Goal: Task Accomplishment & Management: Complete application form

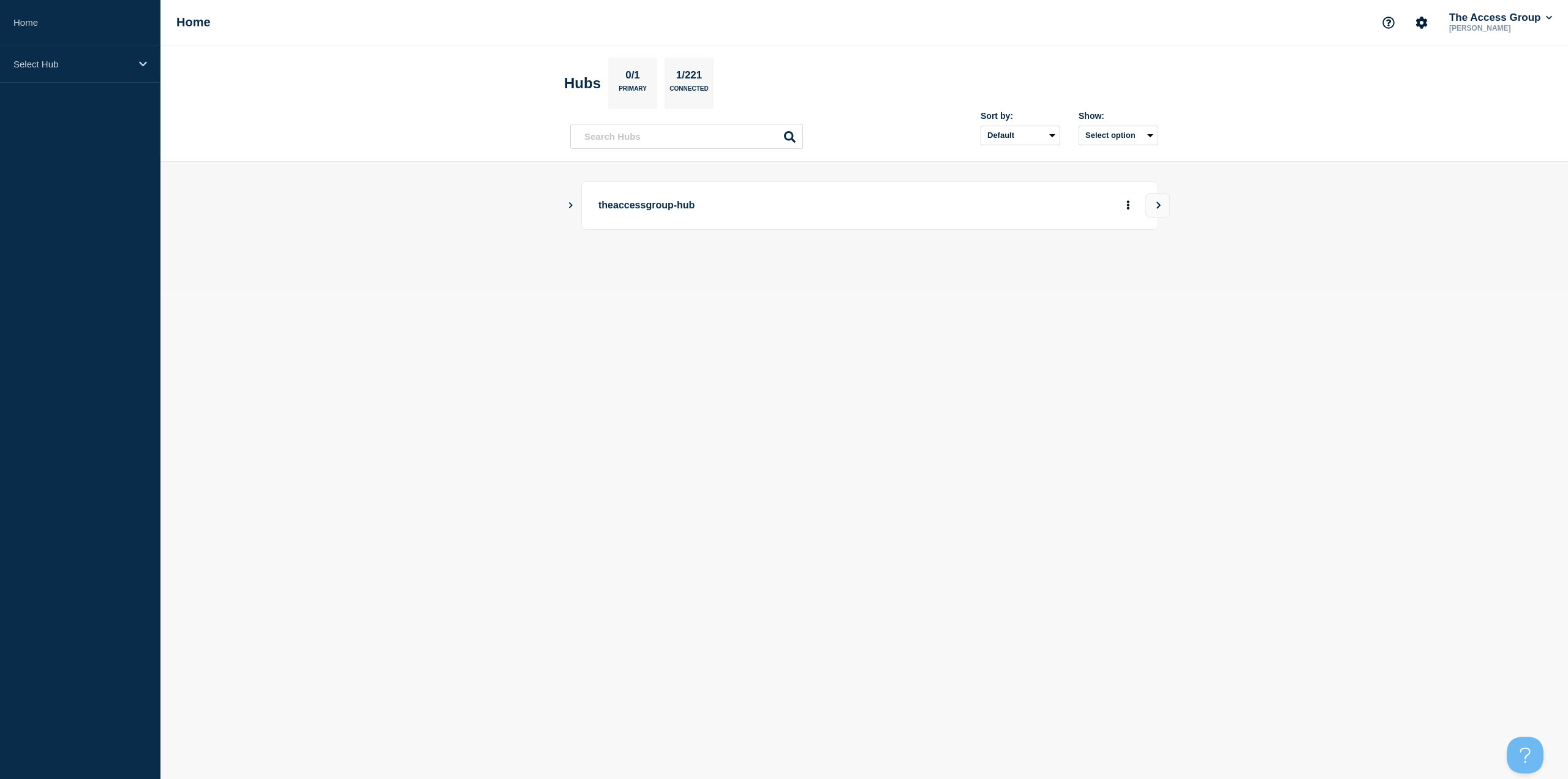
click at [598, 187] on div "theaccessgroup-hub" at bounding box center [870, 205] width 577 height 48
click at [602, 190] on div "theaccessgroup-hub" at bounding box center [870, 205] width 577 height 48
click at [603, 198] on p "theaccessgroup-hub" at bounding box center [767, 206] width 339 height 23
click at [576, 212] on div "theaccessgroup-hub" at bounding box center [865, 205] width 589 height 48
click at [571, 207] on icon "Show Connected Hubs" at bounding box center [570, 204] width 8 height 6
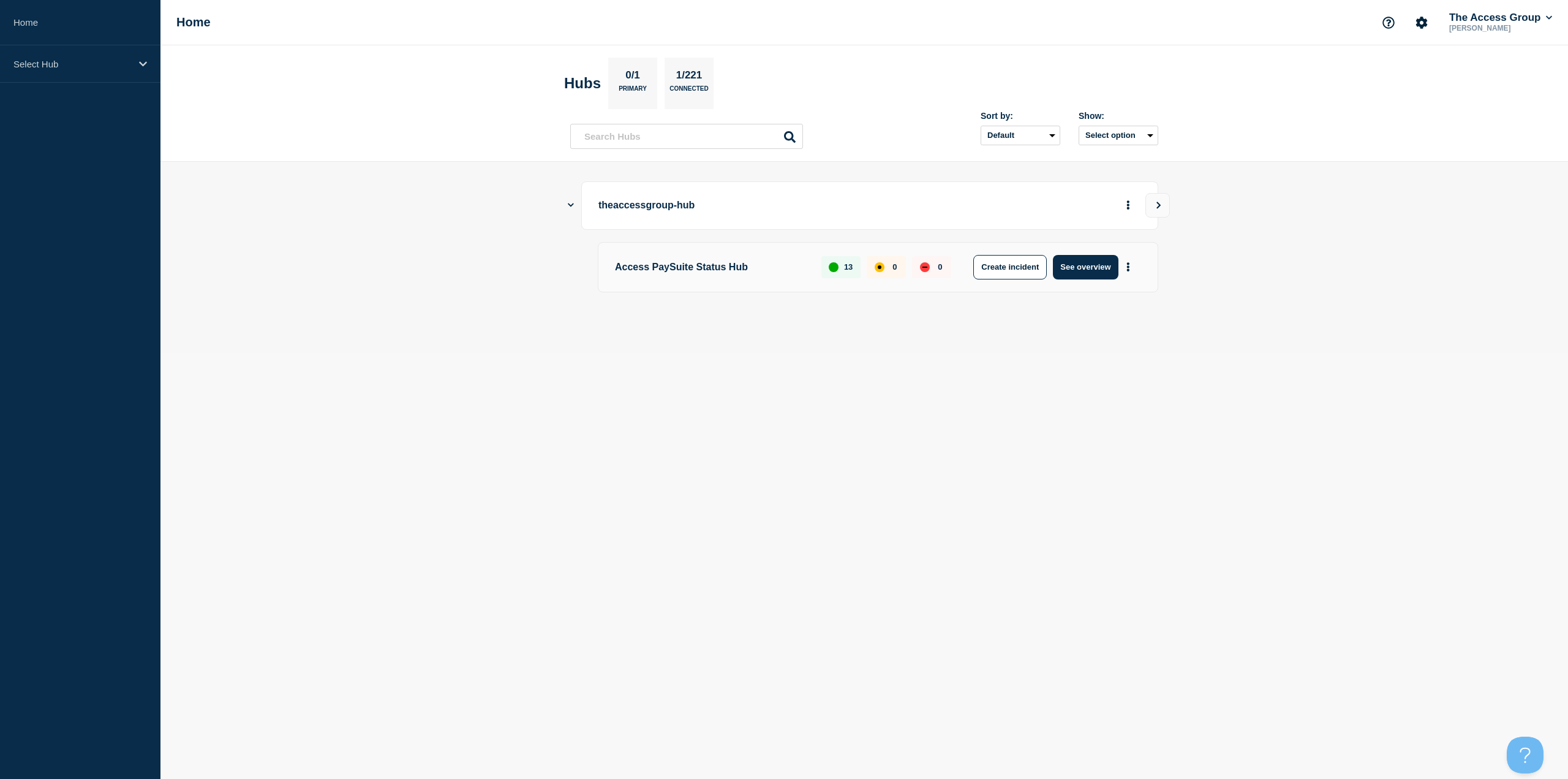
click at [122, 87] on aside "Home Select Hub" at bounding box center [80, 390] width 161 height 779
click at [122, 74] on div "Select Hub" at bounding box center [80, 64] width 161 height 38
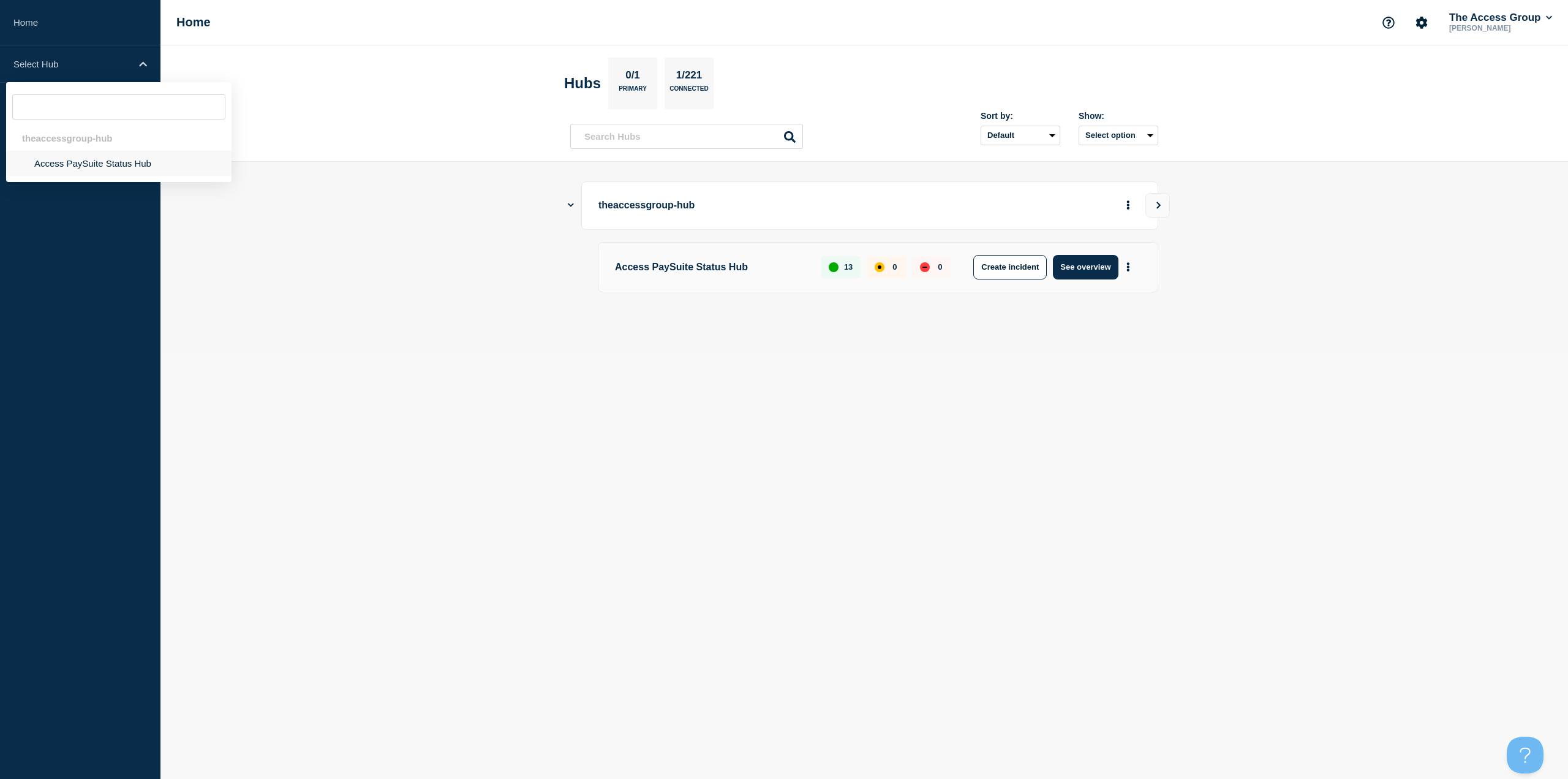
click at [100, 165] on li "Access PaySuite Status Hub" at bounding box center [118, 163] width 225 height 25
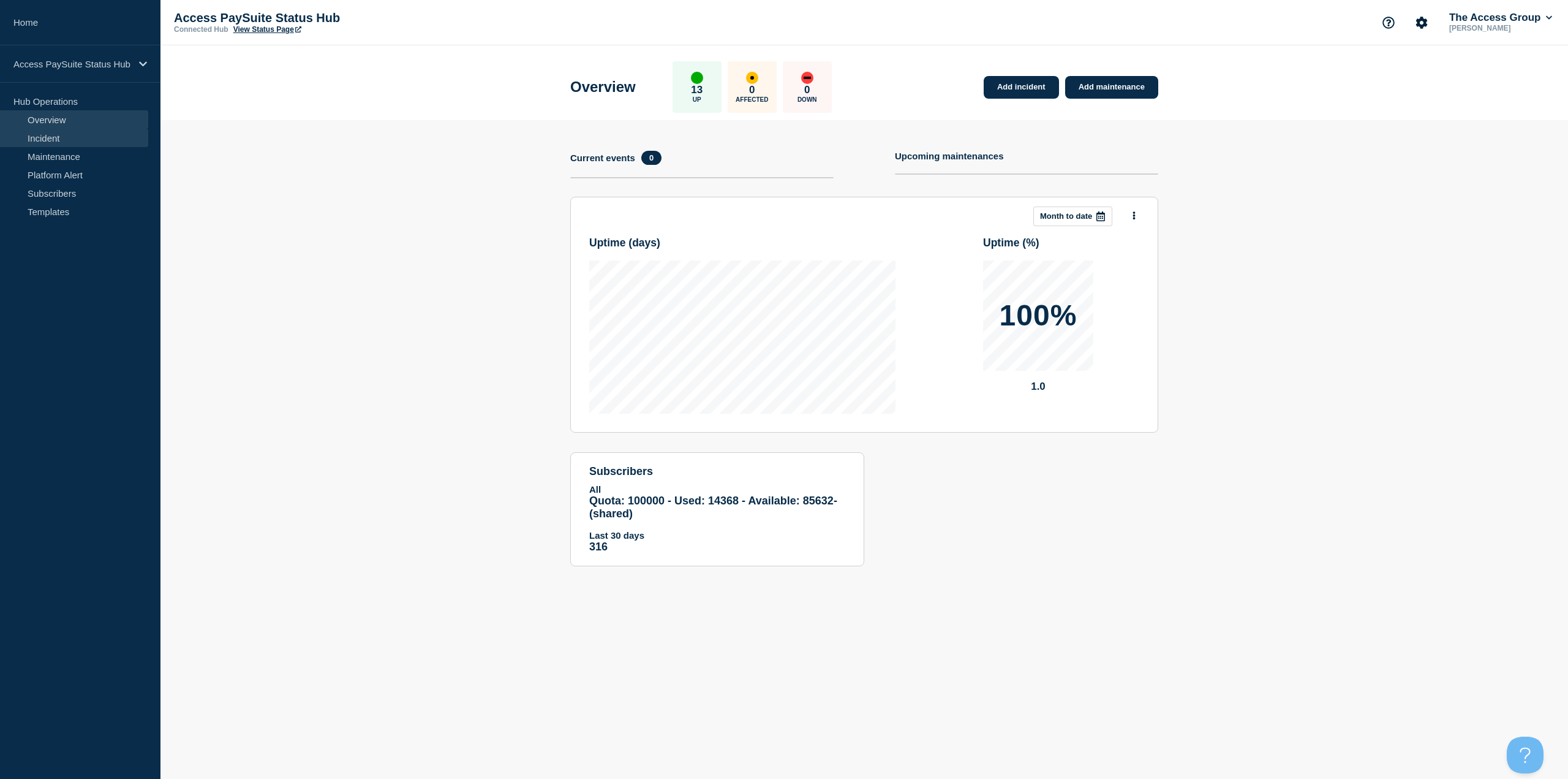
click at [66, 134] on link "Incident" at bounding box center [74, 138] width 148 height 18
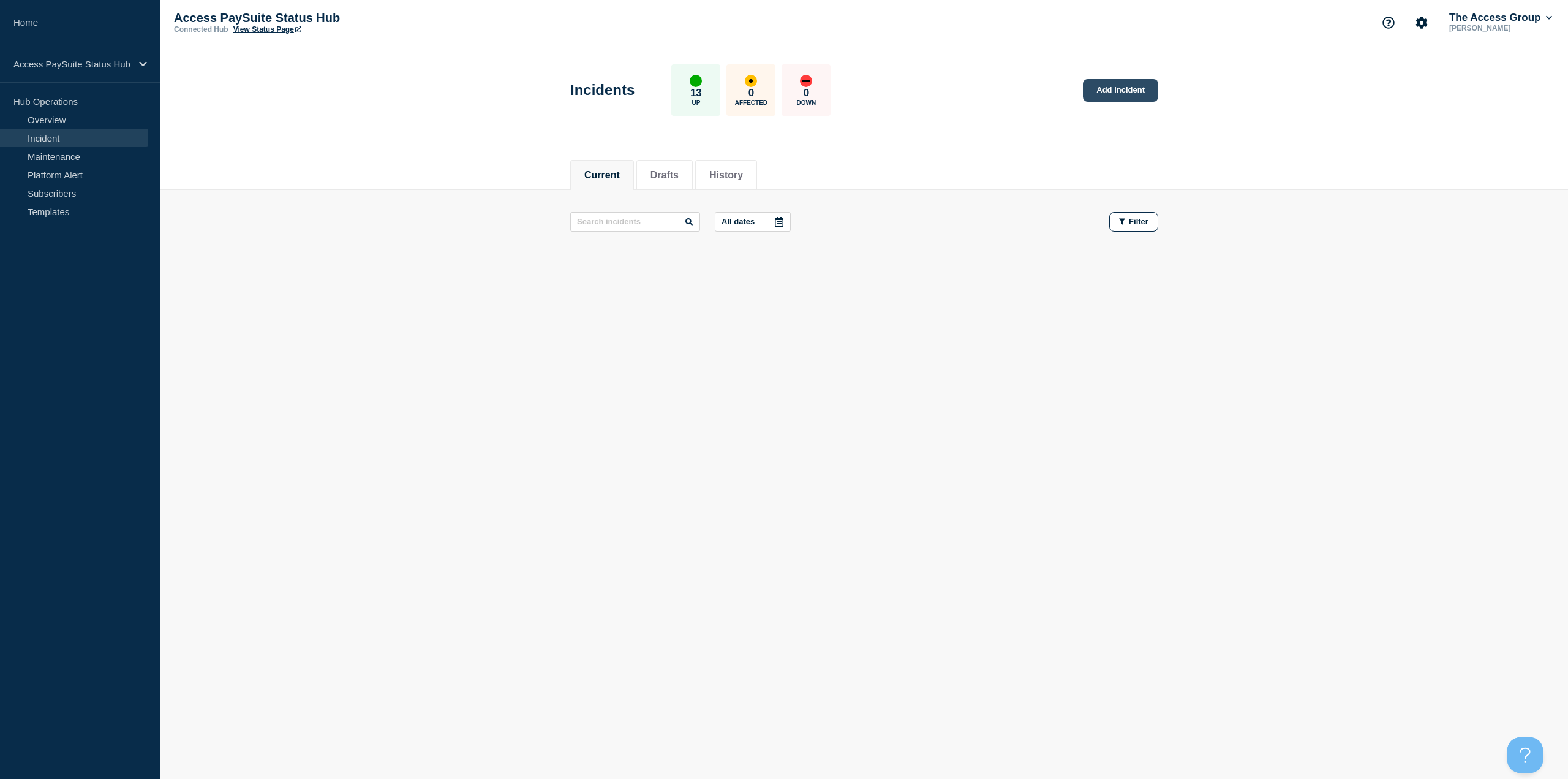
click at [1111, 91] on link "Add incident" at bounding box center [1120, 90] width 75 height 23
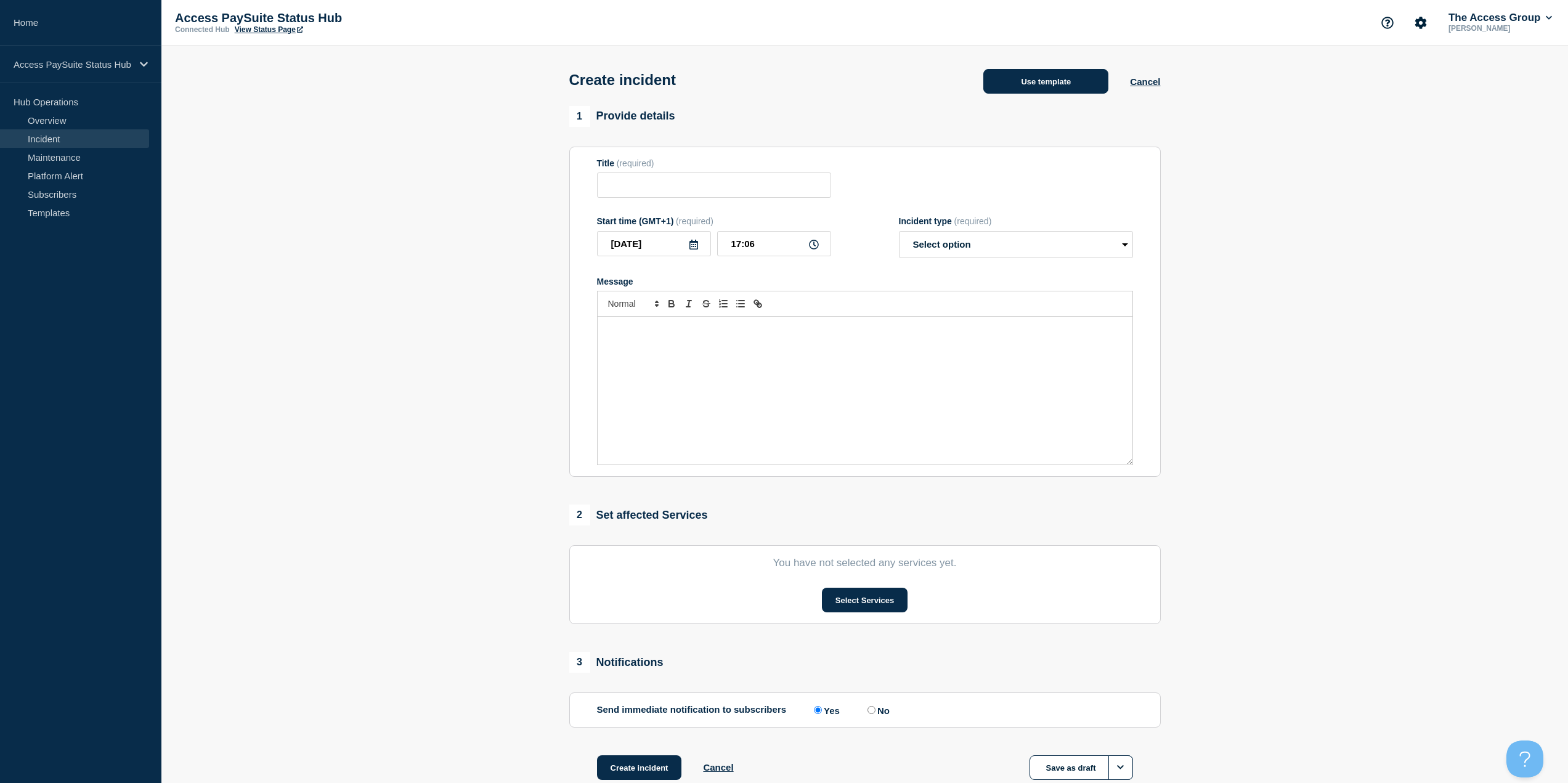
click at [1066, 89] on button "Use template" at bounding box center [1046, 82] width 125 height 25
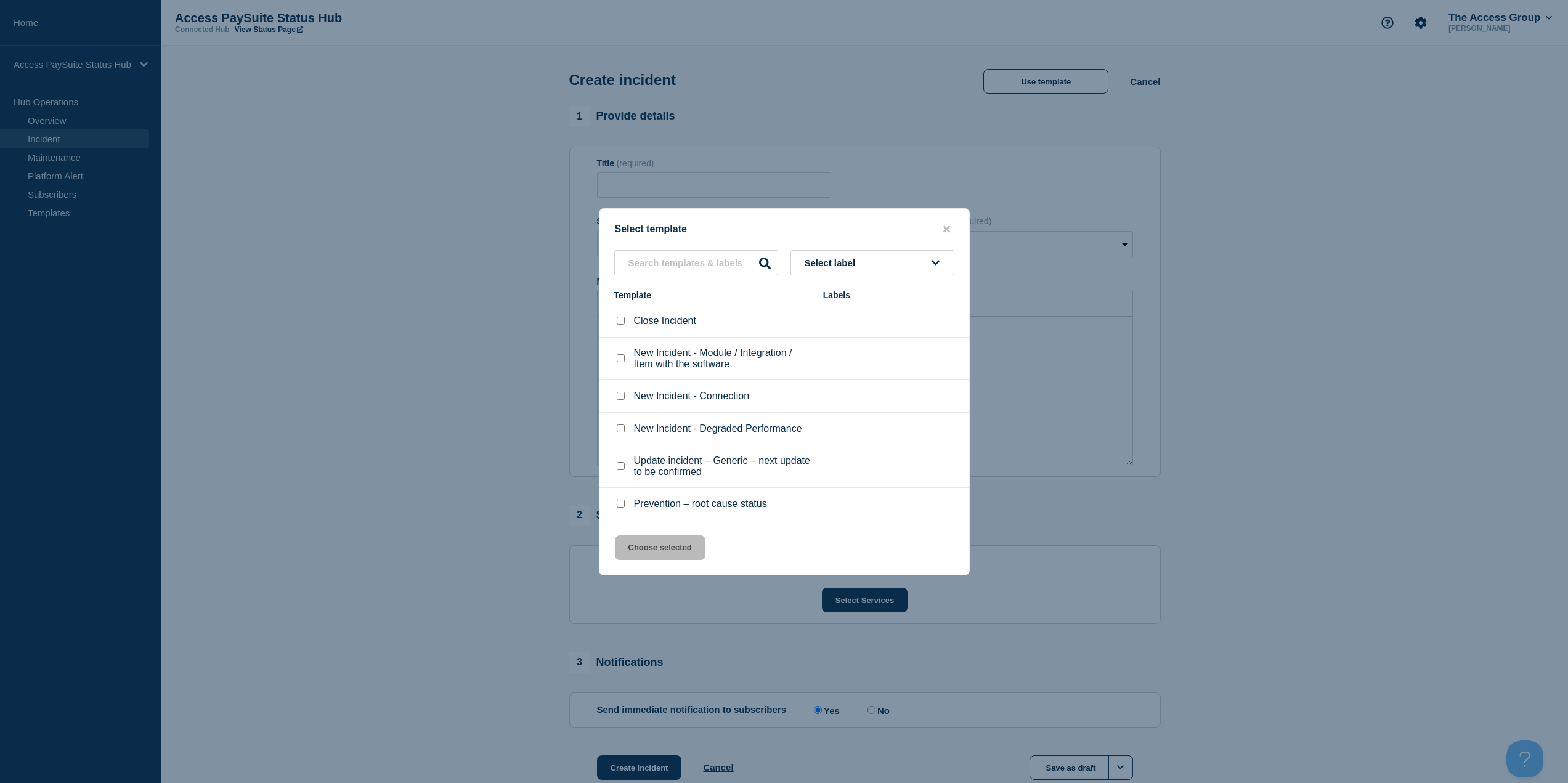
drag, startPoint x: 490, startPoint y: 381, endPoint x: 508, endPoint y: 410, distance: 34.1
click at [568, 429] on div at bounding box center [784, 392] width 1568 height 783
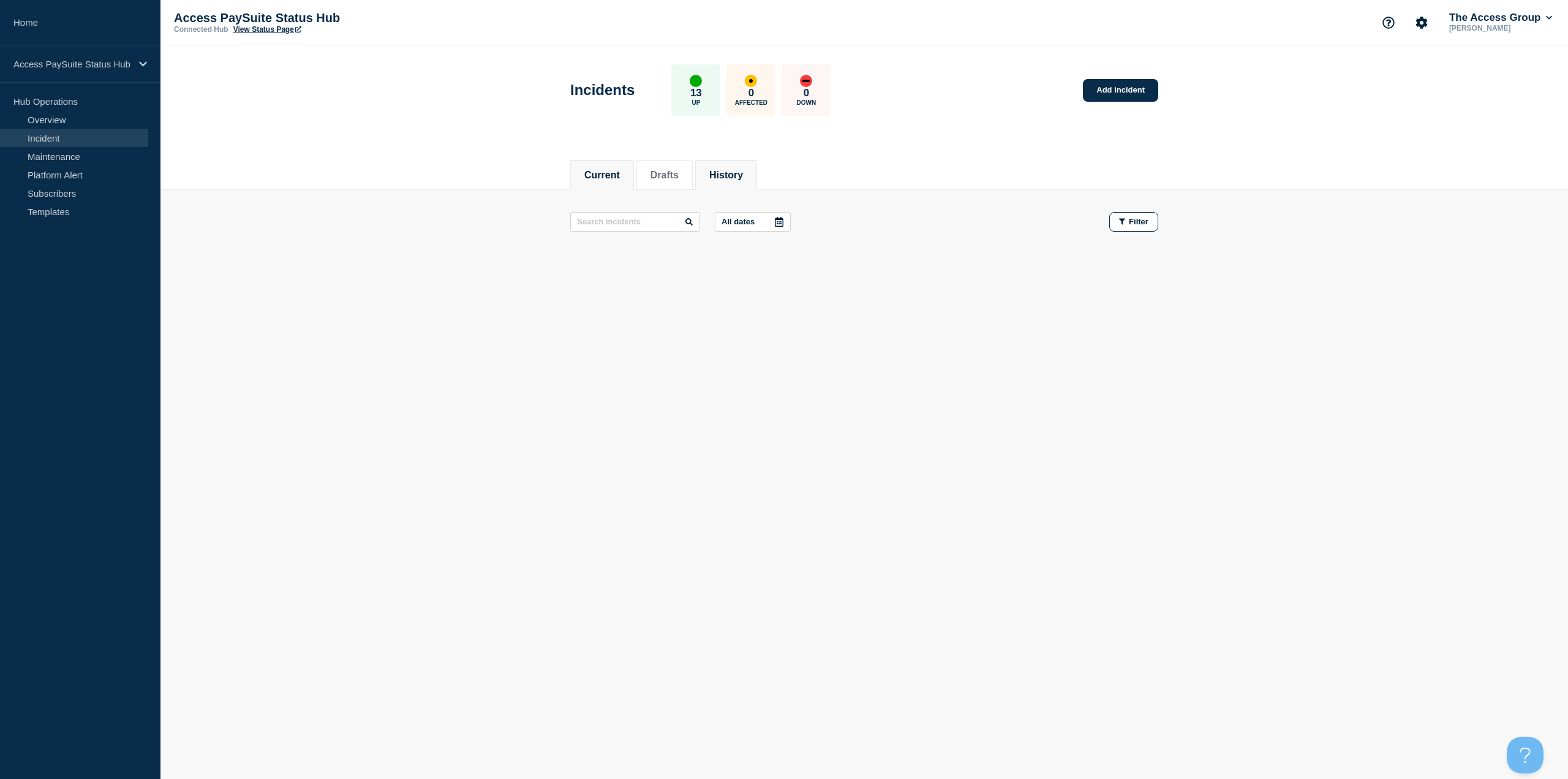
click at [719, 184] on li "History" at bounding box center [725, 175] width 61 height 30
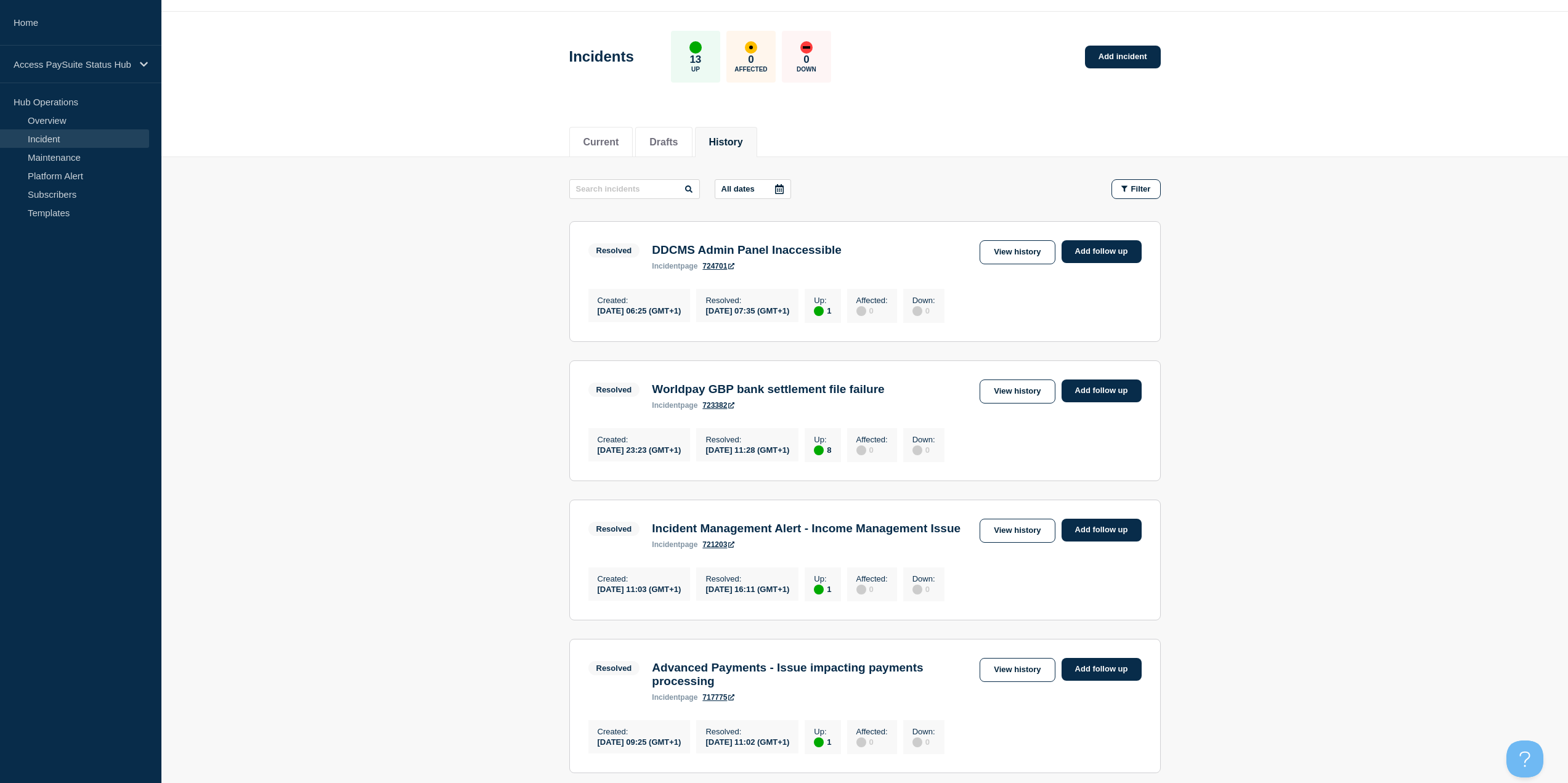
scroll to position [62, 0]
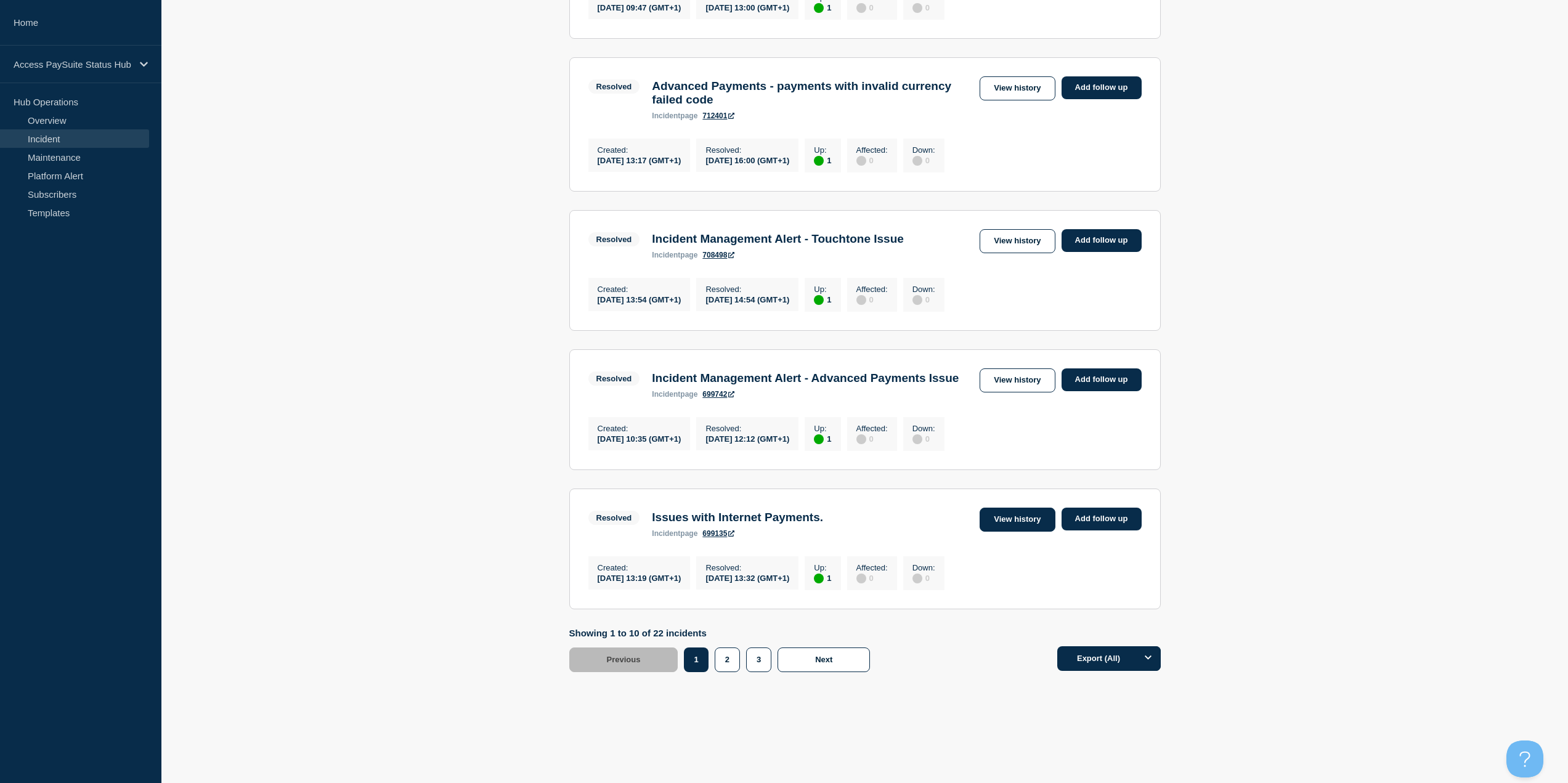
click at [1023, 513] on link "View history" at bounding box center [1016, 519] width 75 height 24
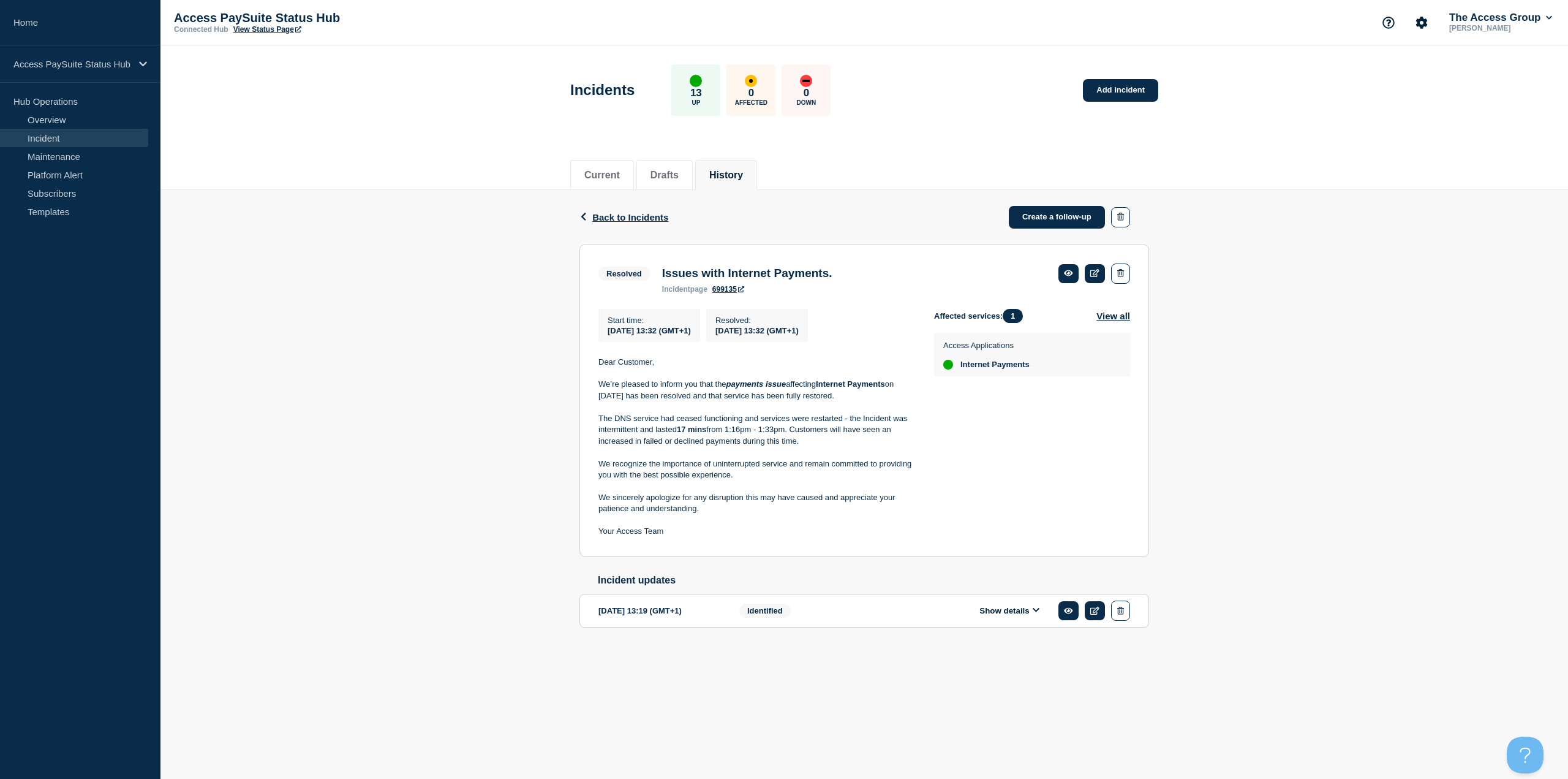
click at [772, 617] on span "Identified" at bounding box center [765, 610] width 52 height 14
click at [829, 618] on div "Identified" at bounding box center [814, 610] width 149 height 20
click at [974, 627] on section "[DATE] 13:19 (GMT+1) Show details Identified" at bounding box center [864, 610] width 570 height 34
click at [996, 616] on button "Show details" at bounding box center [1010, 610] width 67 height 11
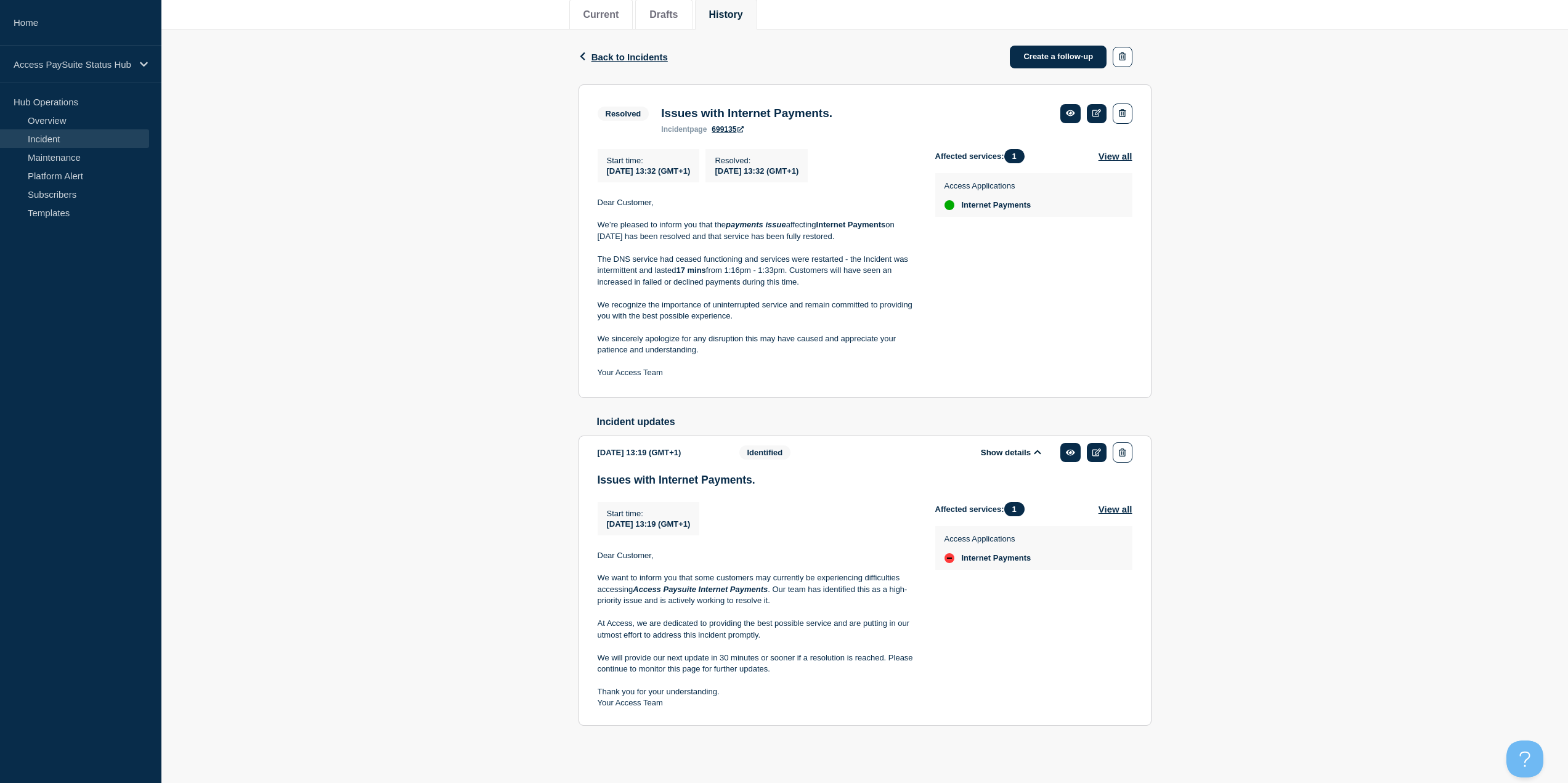
scroll to position [171, 0]
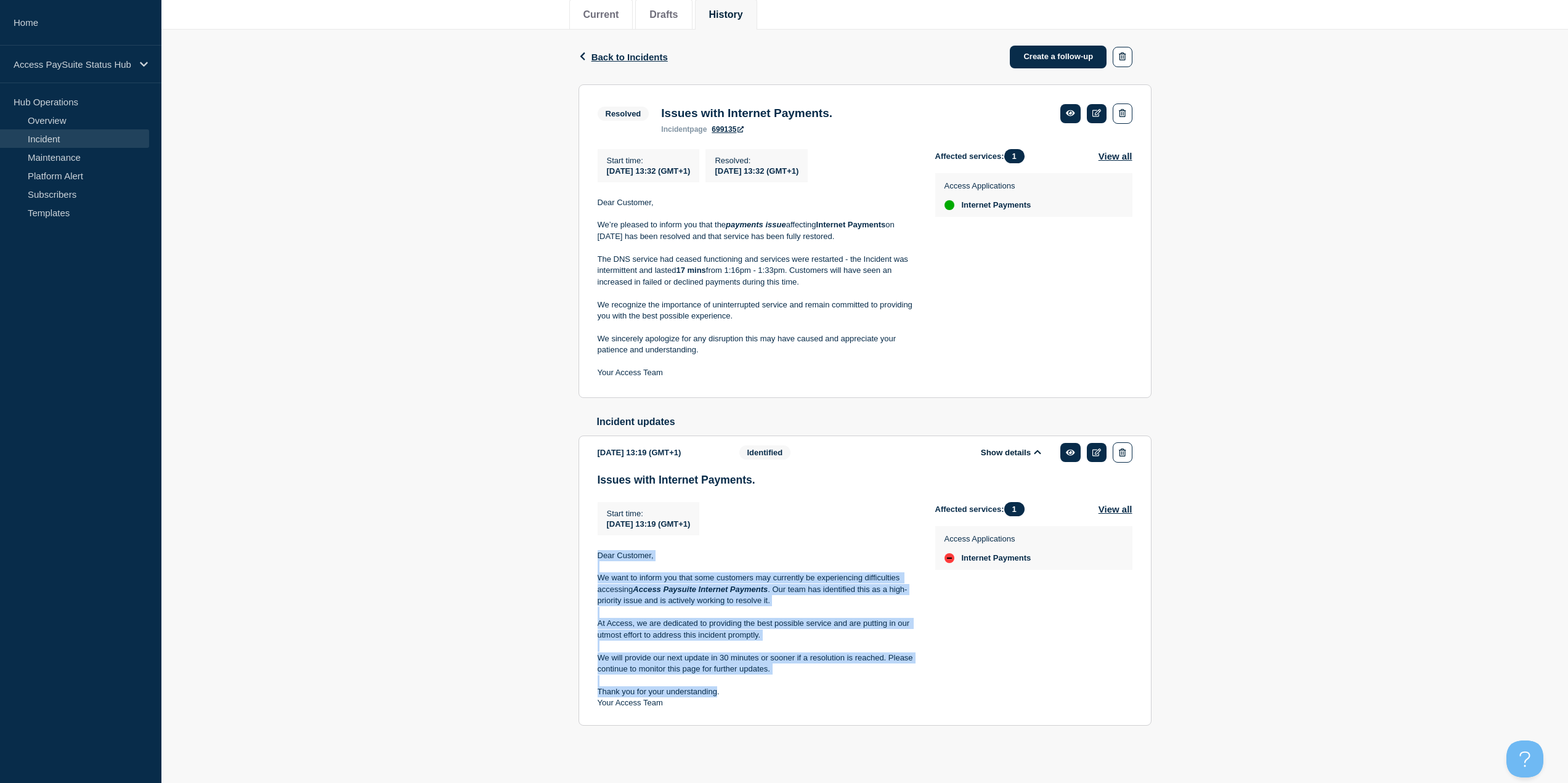
drag, startPoint x: 716, startPoint y: 697, endPoint x: 596, endPoint y: 557, distance: 184.4
click at [596, 557] on section "[DATE] 13:19 (GMT+1) Show details Identified Issues with Internet Payments. Sta…" at bounding box center [865, 580] width 573 height 290
drag, startPoint x: 594, startPoint y: 557, endPoint x: 707, endPoint y: 706, distance: 187.0
click at [707, 709] on section "[DATE] 13:19 (GMT+1) Show details Identified Issues with Internet Payments. Sta…" at bounding box center [865, 580] width 573 height 290
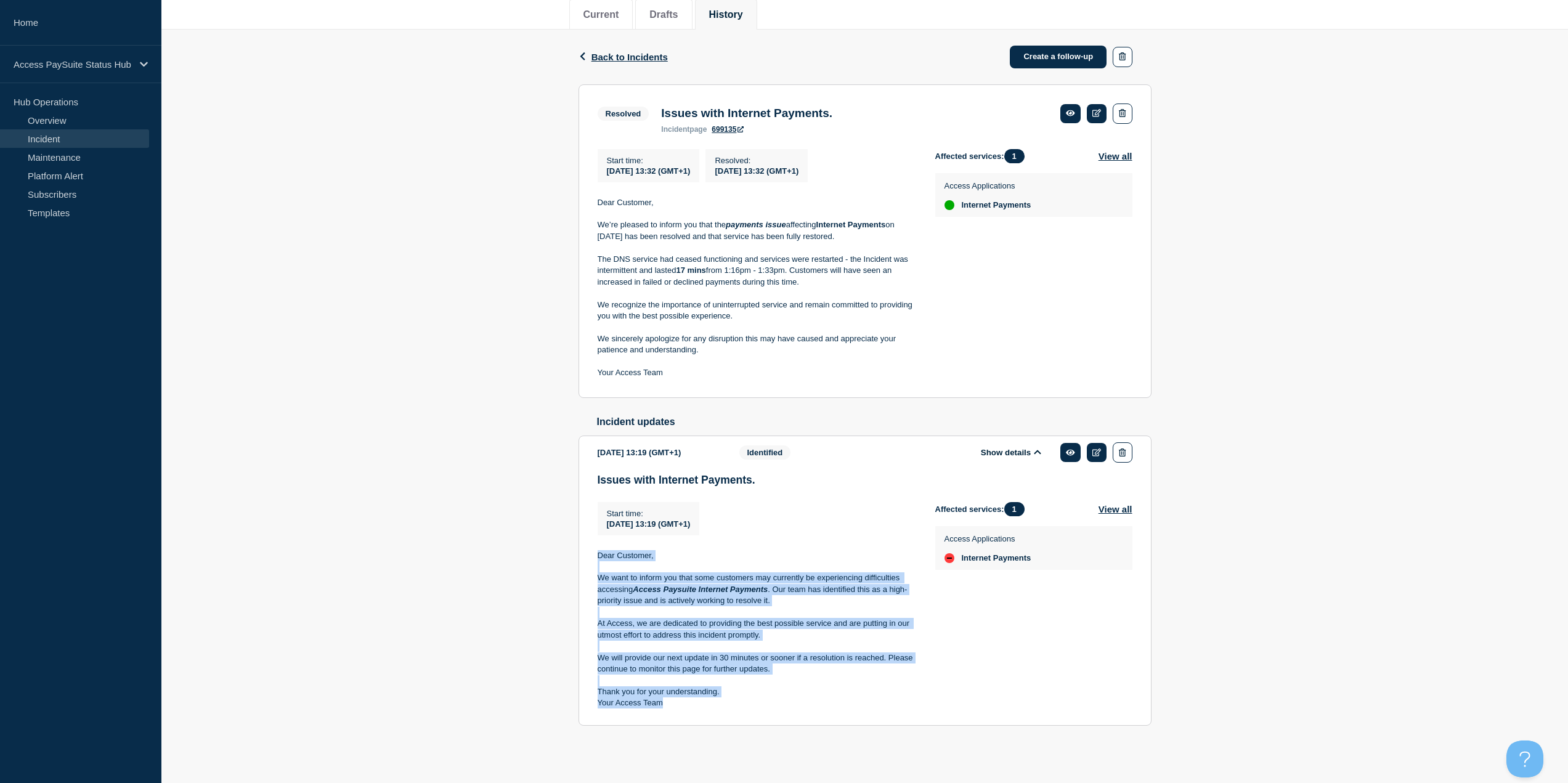
copy div "Dear Customer, We want to inform you that some customers may currently be exper…"
drag, startPoint x: 682, startPoint y: 602, endPoint x: 677, endPoint y: 653, distance: 51.2
click at [682, 602] on p "We want to inform you that some customers may currently be experiencing difficu…" at bounding box center [757, 588] width 318 height 34
drag, startPoint x: 674, startPoint y: 703, endPoint x: 594, endPoint y: 557, distance: 166.5
click at [594, 557] on section "[DATE] 13:19 (GMT+1) Show details Identified Issues with Internet Payments. Sta…" at bounding box center [865, 580] width 573 height 290
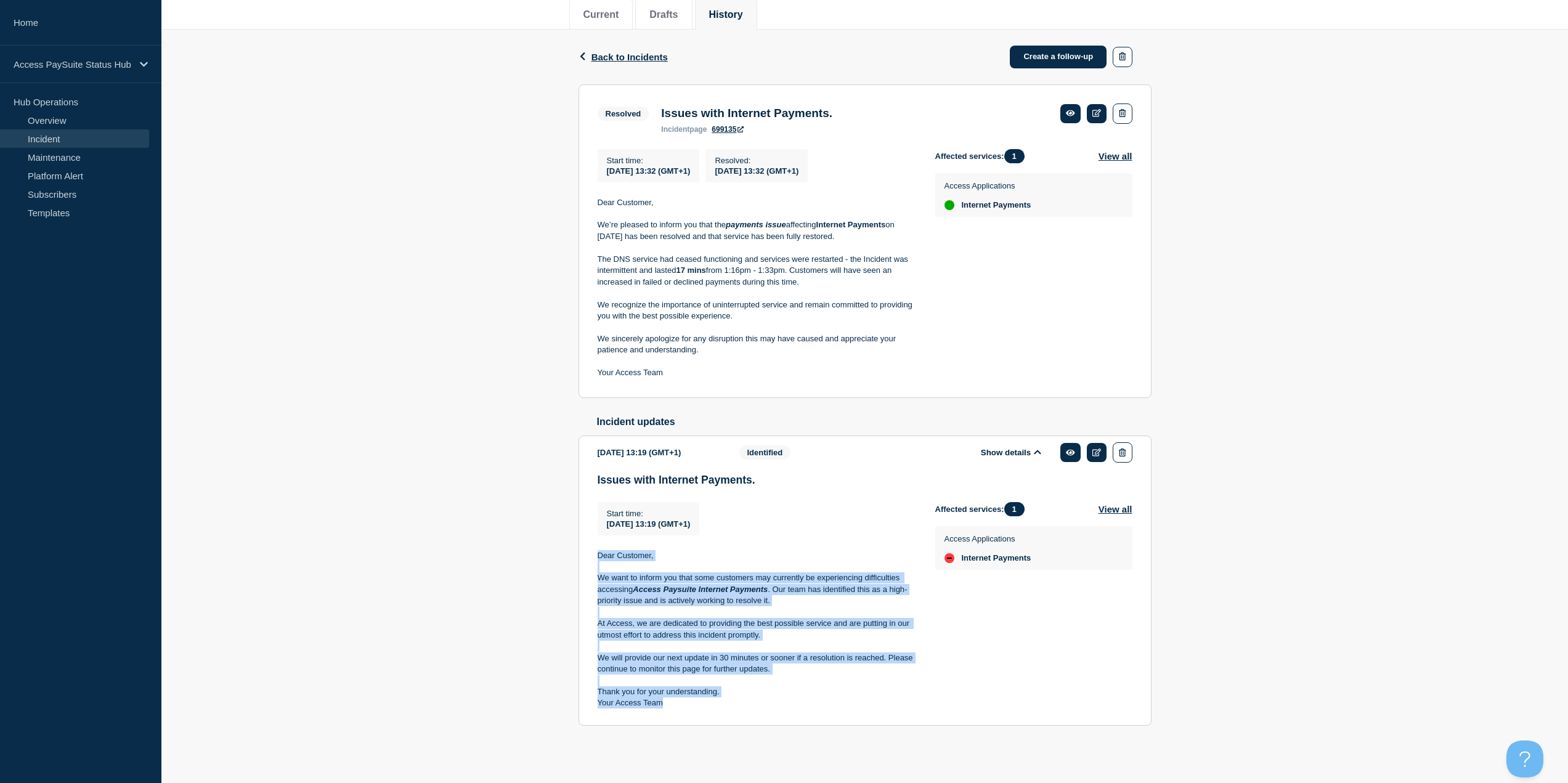
copy div "Dear Customer, We want to inform you that some customers may currently be exper…"
click at [73, 136] on link "Incident" at bounding box center [74, 138] width 149 height 18
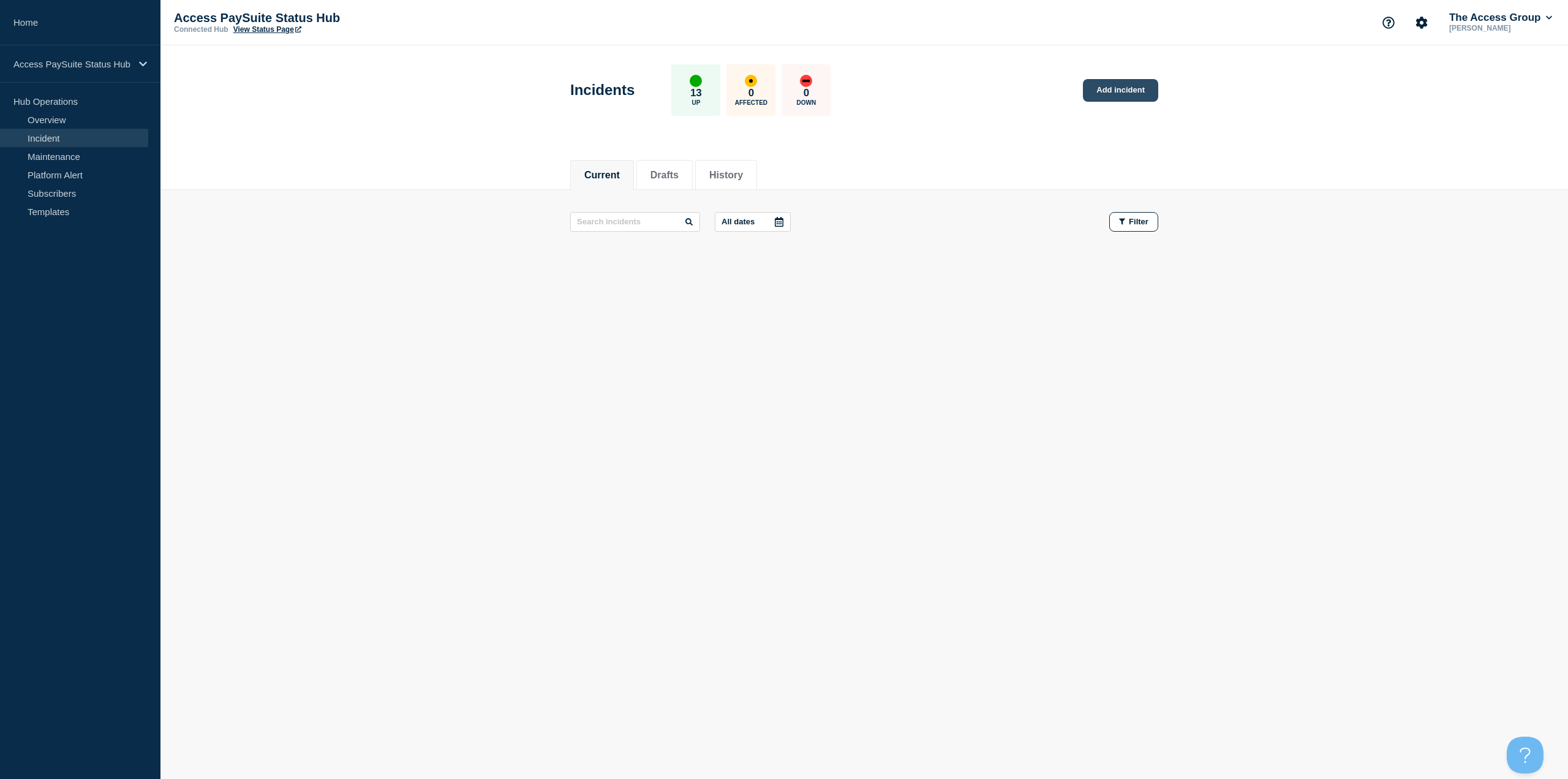
click at [1136, 96] on link "Add incident" at bounding box center [1120, 90] width 75 height 23
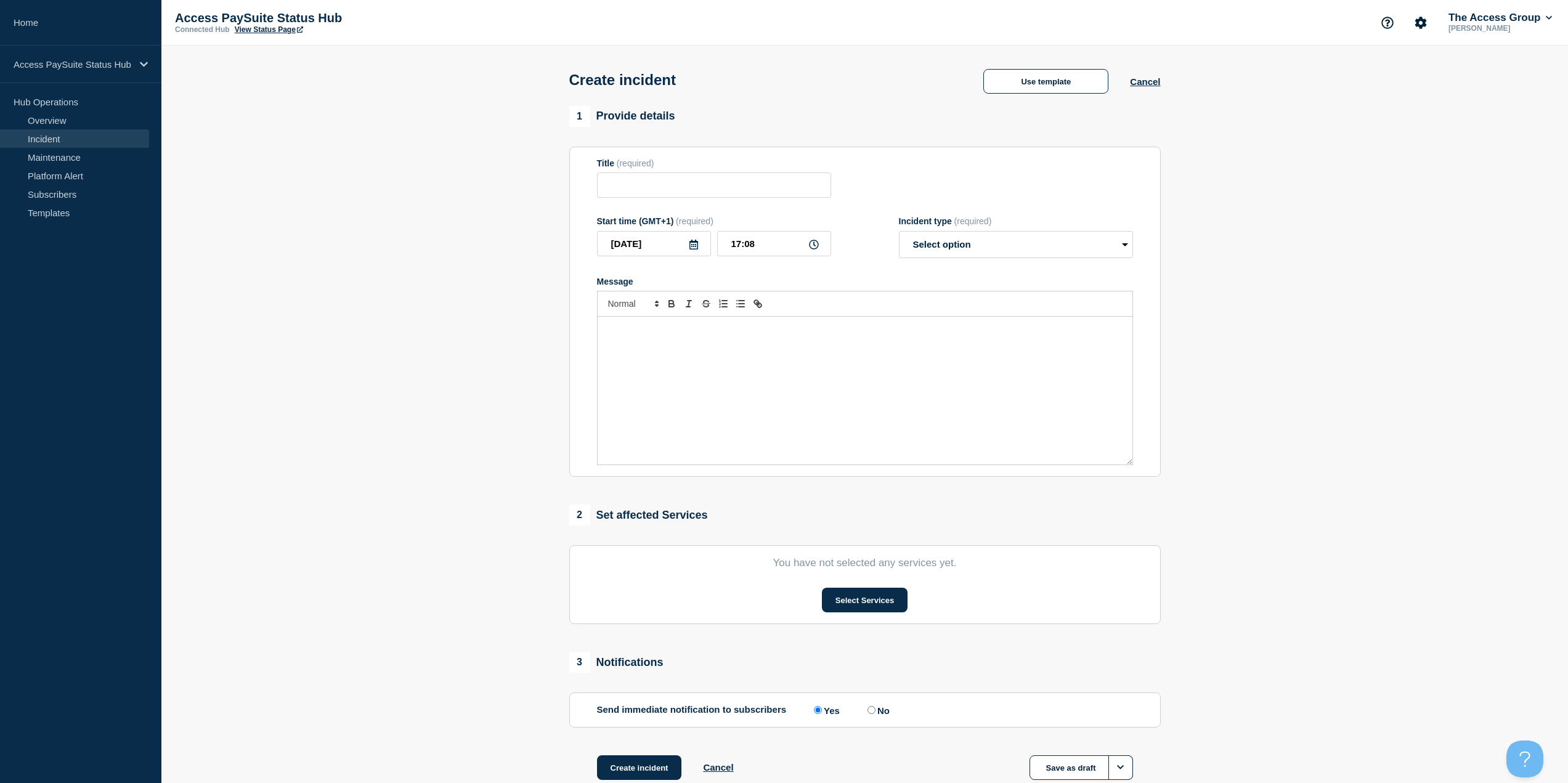
click at [746, 409] on div "Message" at bounding box center [865, 390] width 535 height 148
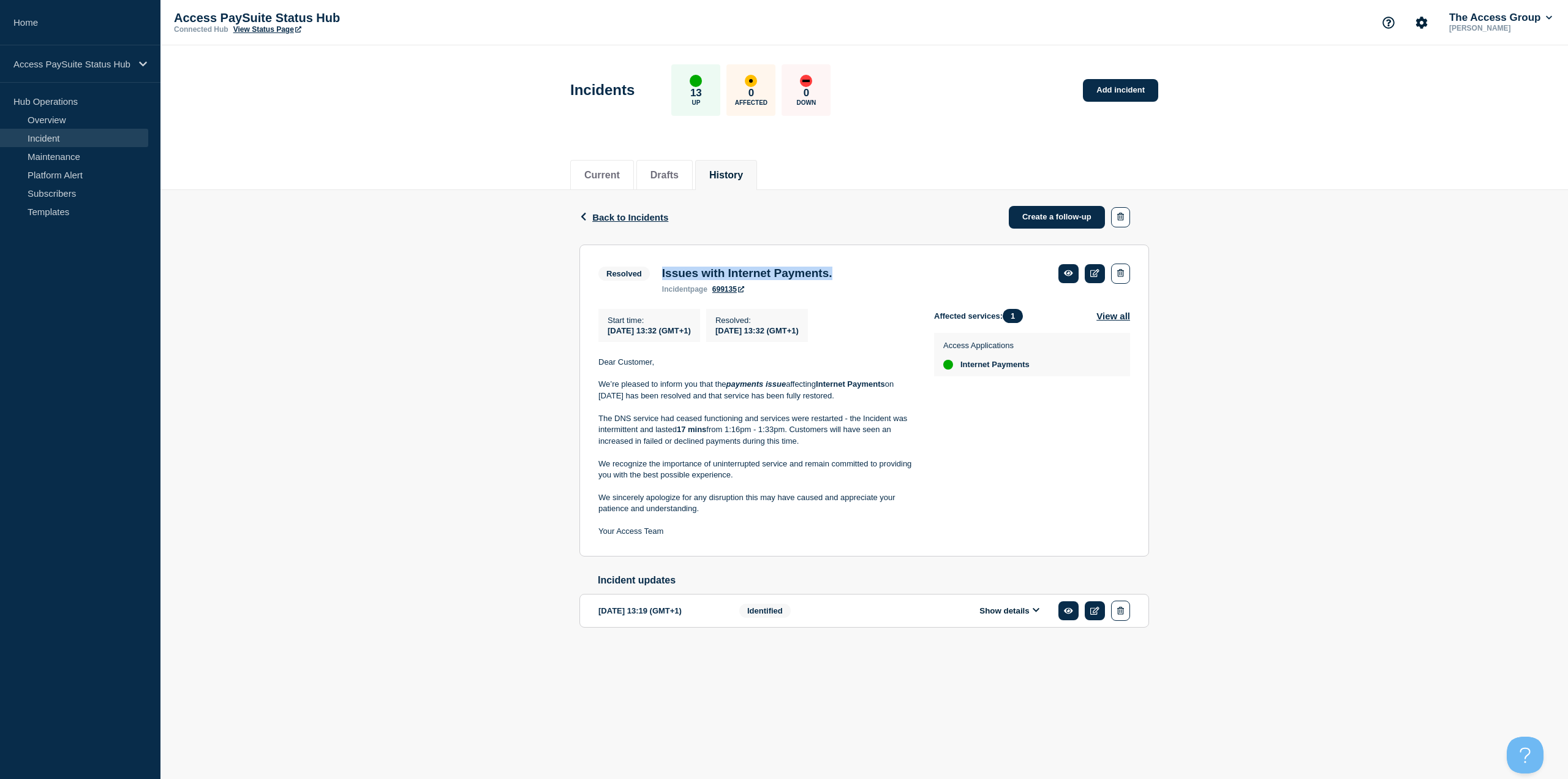
drag, startPoint x: 861, startPoint y: 271, endPoint x: 658, endPoint y: 263, distance: 203.2
click at [658, 263] on div "Resolved Issues with Internet Payments. incident page 699135" at bounding box center [718, 278] width 240 height 30
copy h3 "Issues with Internet Payments."
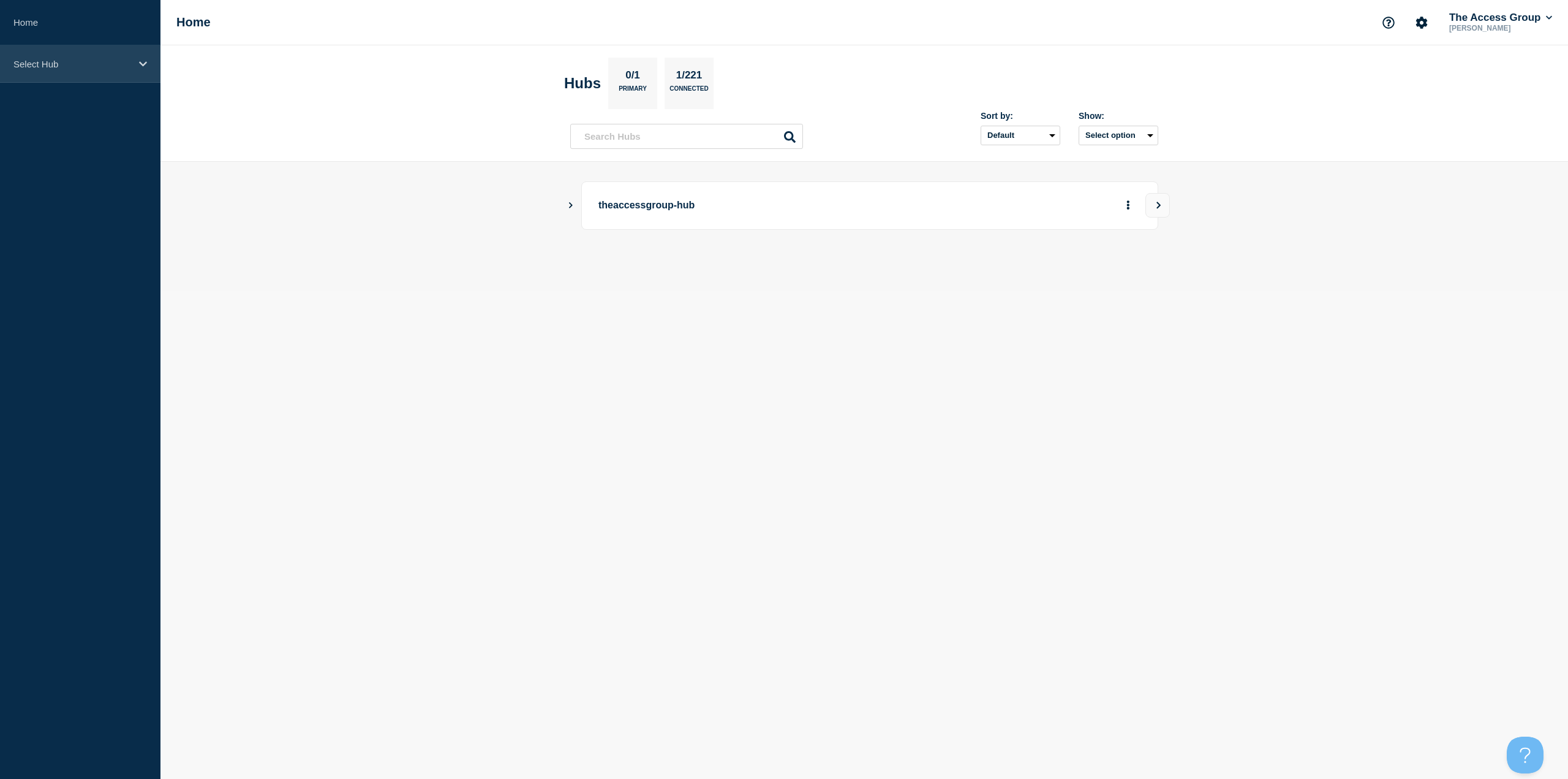
click at [93, 74] on div "Select Hub" at bounding box center [80, 64] width 161 height 38
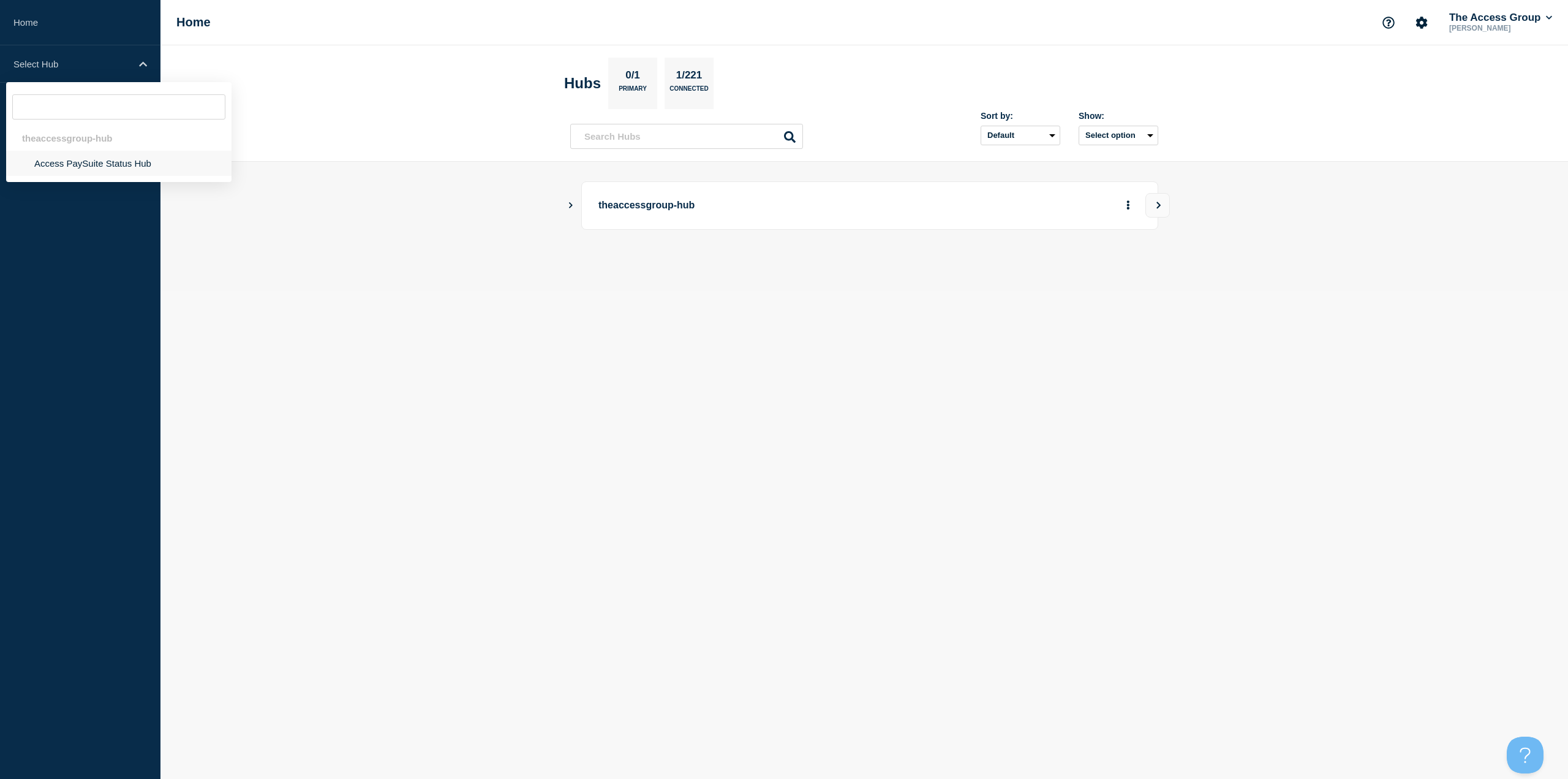
click at [76, 160] on li "Access PaySuite Status Hub" at bounding box center [118, 163] width 225 height 25
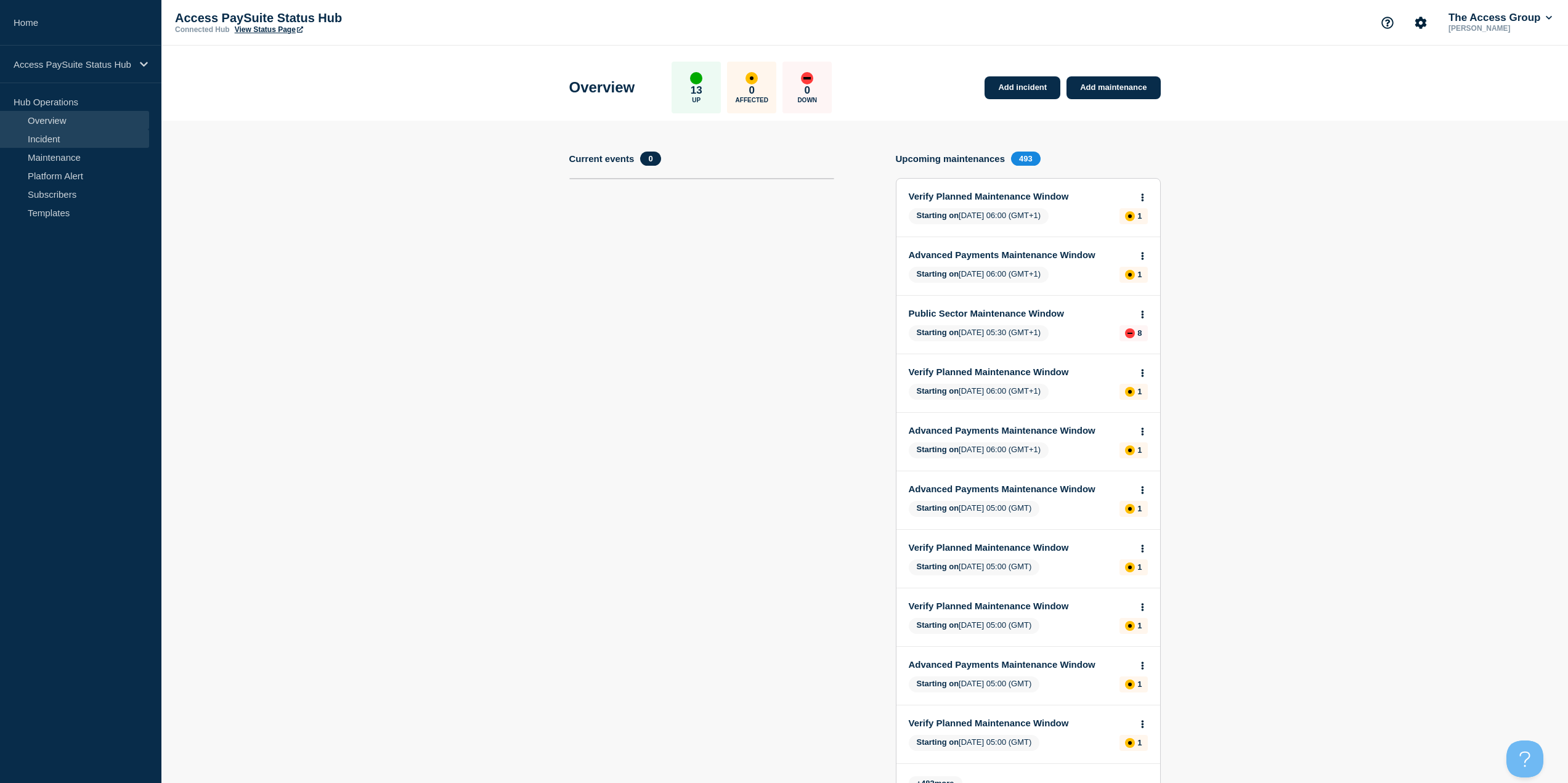
click at [78, 143] on link "Incident" at bounding box center [74, 138] width 149 height 18
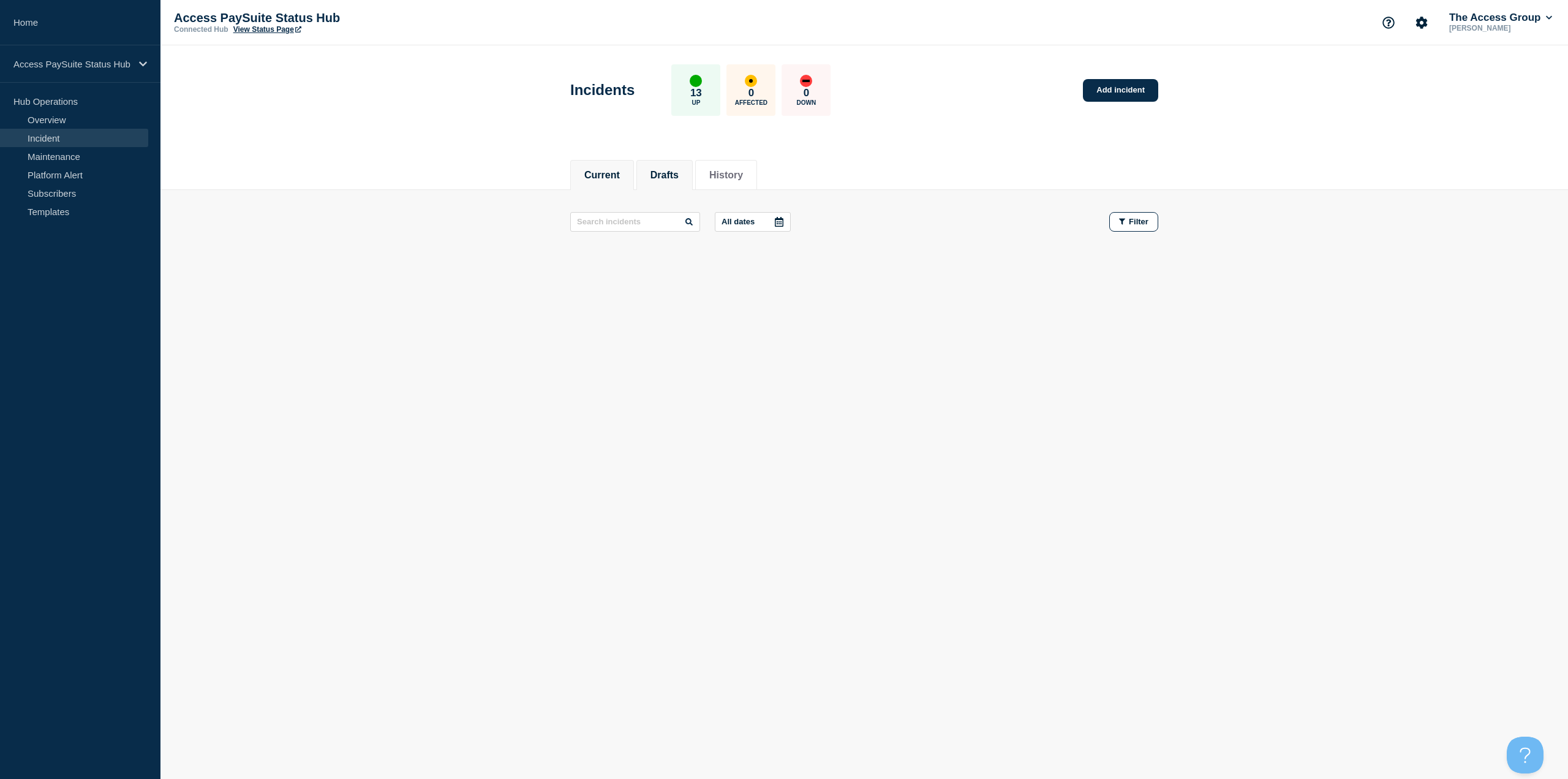
click at [663, 174] on button "Drafts" at bounding box center [665, 175] width 28 height 11
click at [1103, 102] on link "Add incident" at bounding box center [1120, 90] width 75 height 23
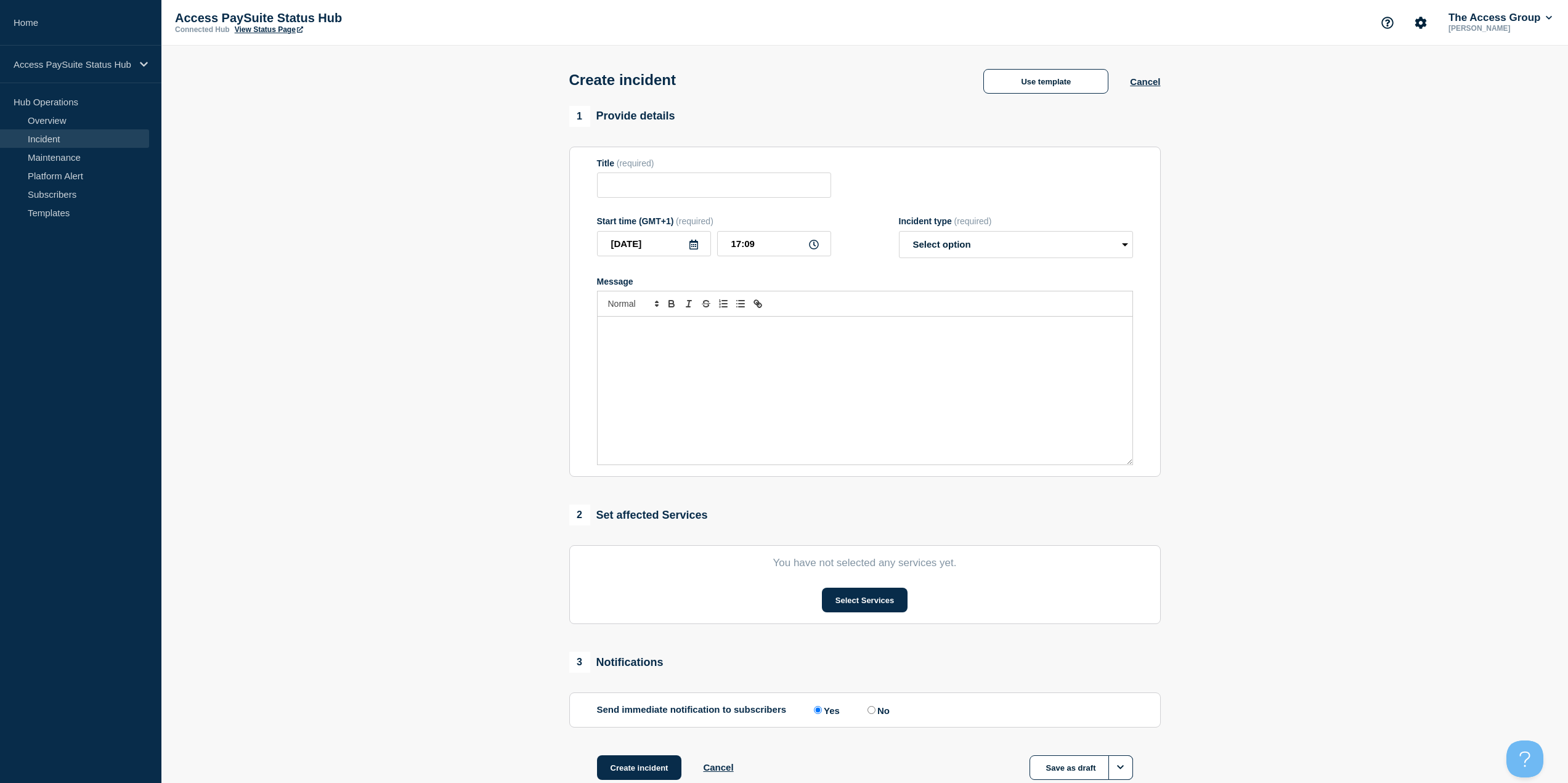
click at [753, 387] on div "Message" at bounding box center [865, 390] width 535 height 148
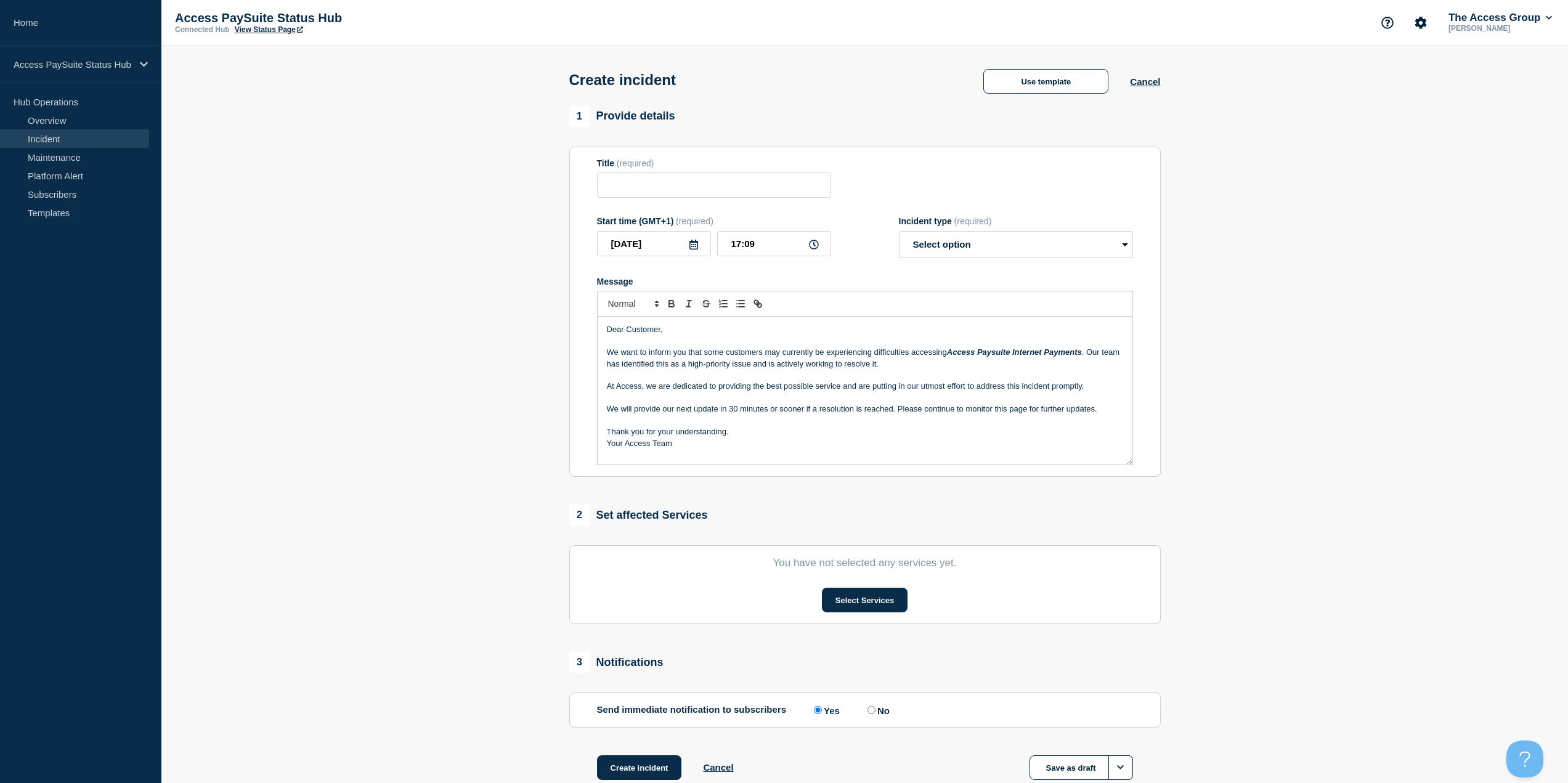
click at [1072, 357] on em "Access Paysuite Internet Payments" at bounding box center [1015, 352] width 135 height 9
drag, startPoint x: 1081, startPoint y: 354, endPoint x: 948, endPoint y: 353, distance: 133.0
click at [948, 353] on p "We want to inform you that some customers may currently be experiencing difficu…" at bounding box center [865, 359] width 516 height 23
click at [692, 306] on icon "Toggle italic text" at bounding box center [688, 303] width 11 height 11
click at [979, 391] on p "At Access, we are dedicated to providing the best possible service and are putt…" at bounding box center [865, 386] width 516 height 11
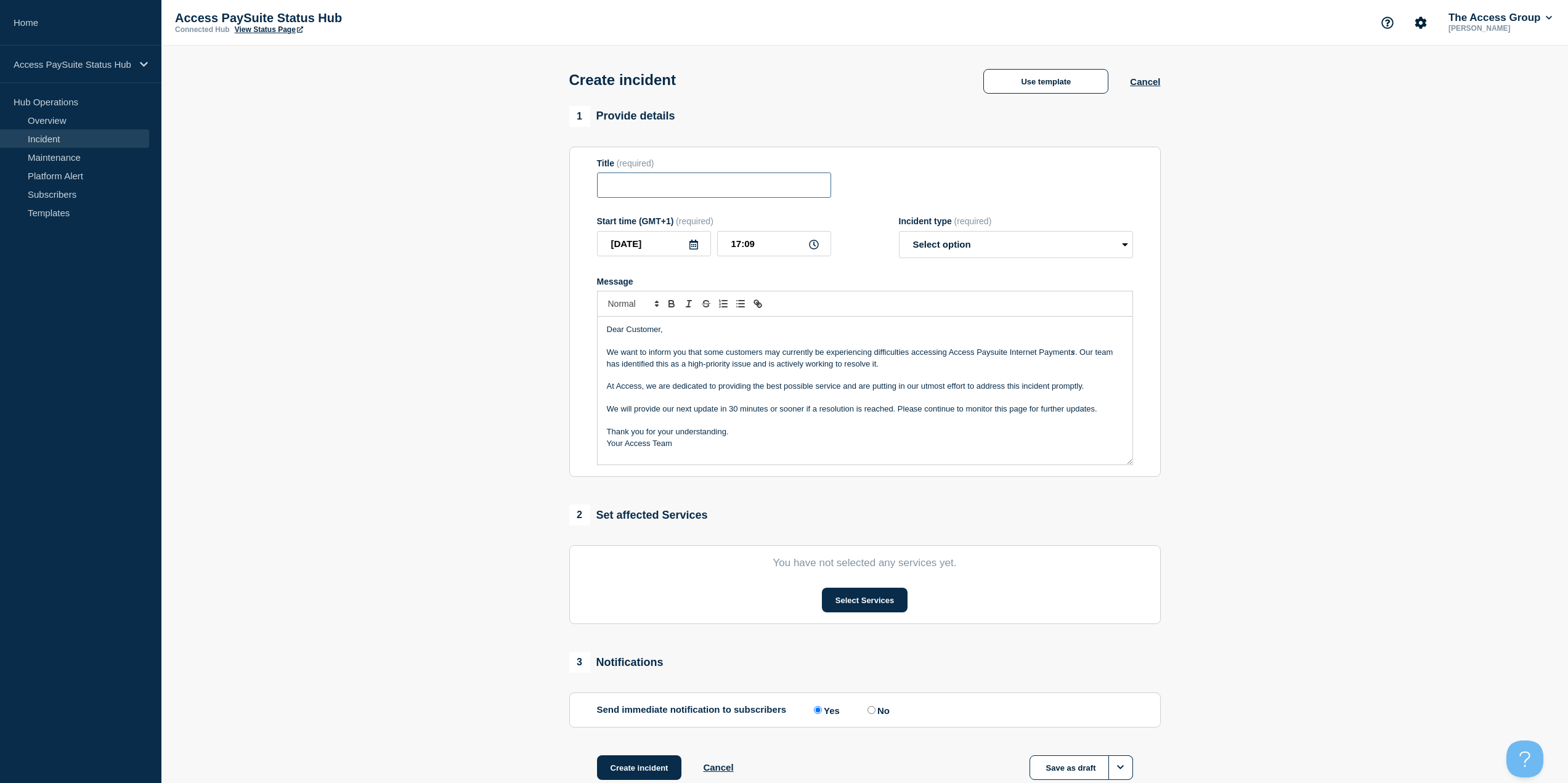
click at [773, 196] on input "Title" at bounding box center [714, 185] width 234 height 26
paste input "Issues with Internet Payments."
type input "Issues with Internet Payments."
click at [874, 600] on button "Select Services" at bounding box center [865, 600] width 86 height 25
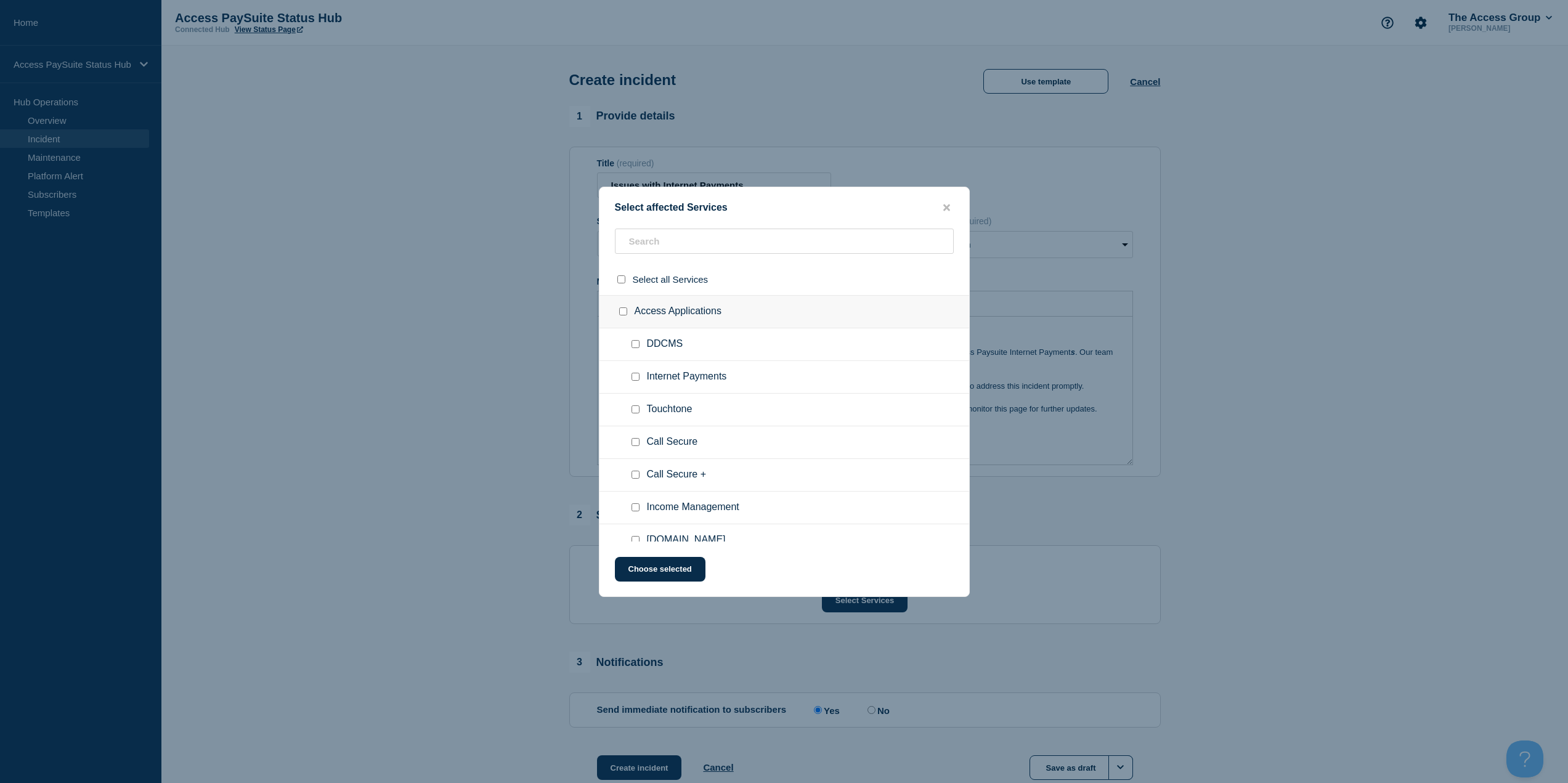
click at [636, 379] on input "Internet Payments checkbox" at bounding box center [636, 377] width 8 height 8
checkbox input "true"
click at [674, 565] on button "Choose selected" at bounding box center [660, 570] width 91 height 25
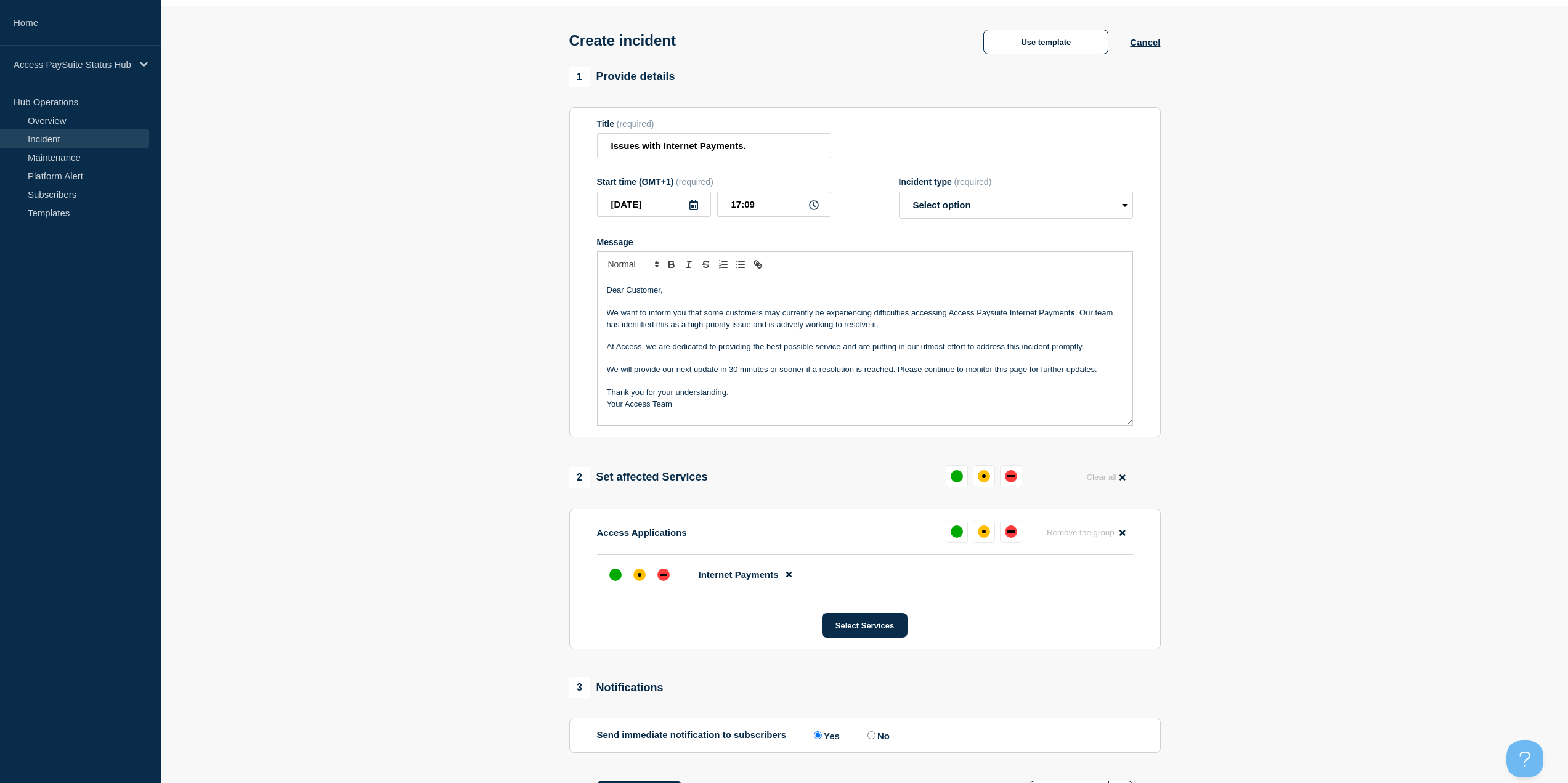
scroll to position [62, 0]
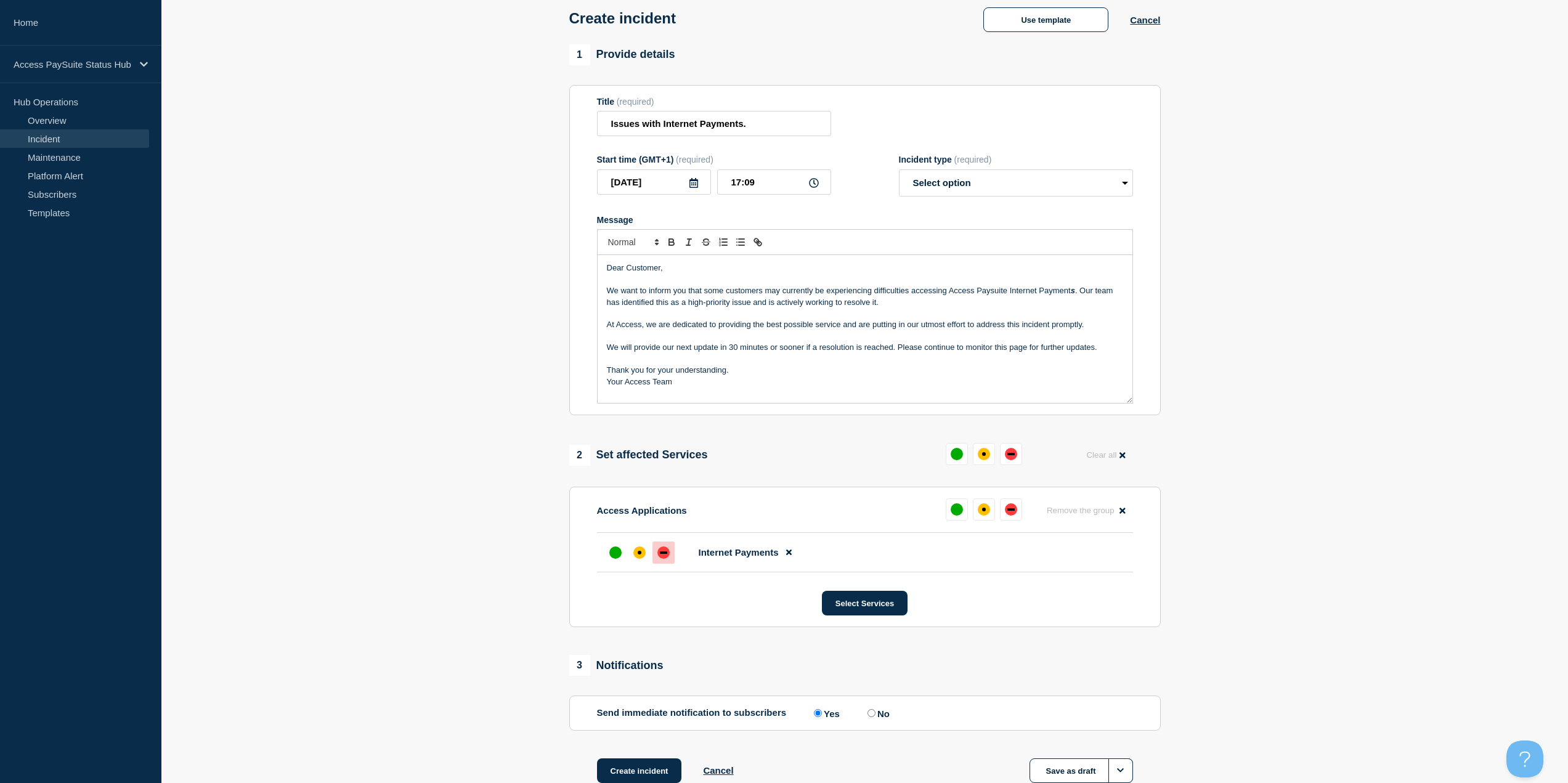
click at [667, 554] on div "down" at bounding box center [664, 552] width 7 height 2
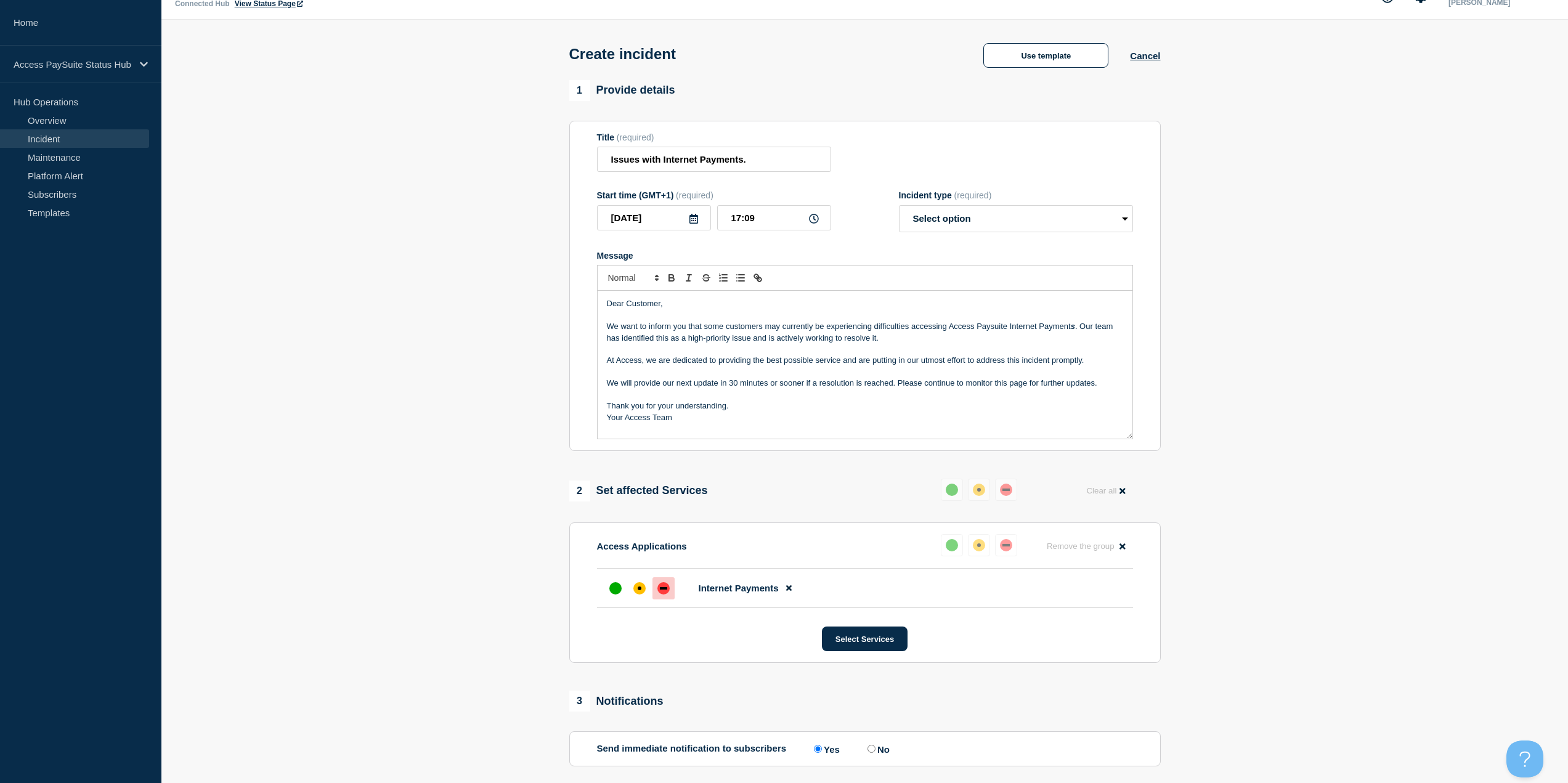
scroll to position [21, 0]
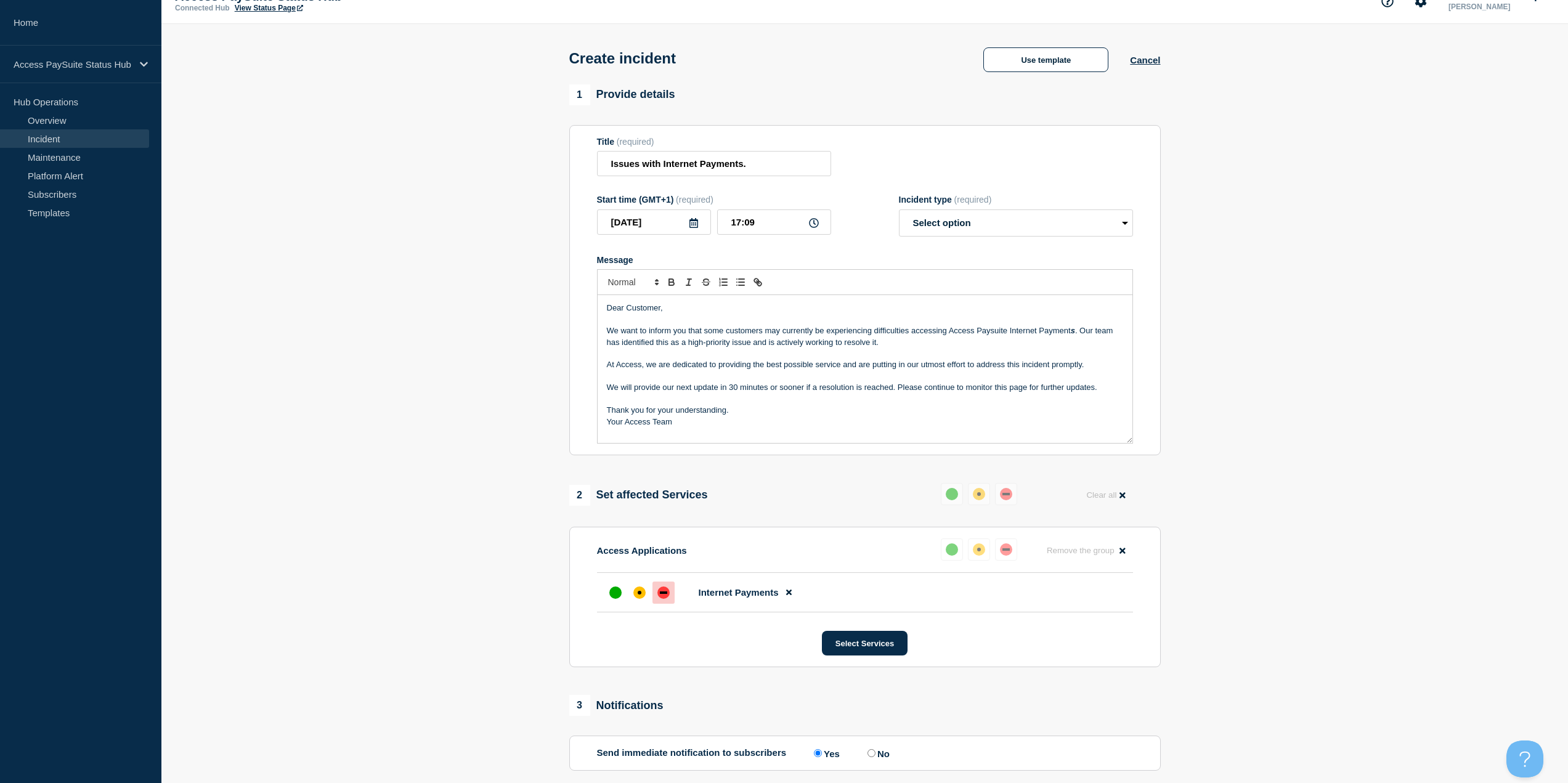
click at [671, 326] on p "Message" at bounding box center [865, 319] width 516 height 11
click at [967, 242] on form "Title (required) Issues with Internet Payments. Start time (GMT+1) (required) 2…" at bounding box center [865, 290] width 536 height 307
click at [973, 231] on select "Select option Investigating Identified Monitoring" at bounding box center [1016, 223] width 234 height 27
select select "investigating"
click at [899, 212] on select "Select option Investigating Identified Monitoring" at bounding box center [1016, 223] width 234 height 27
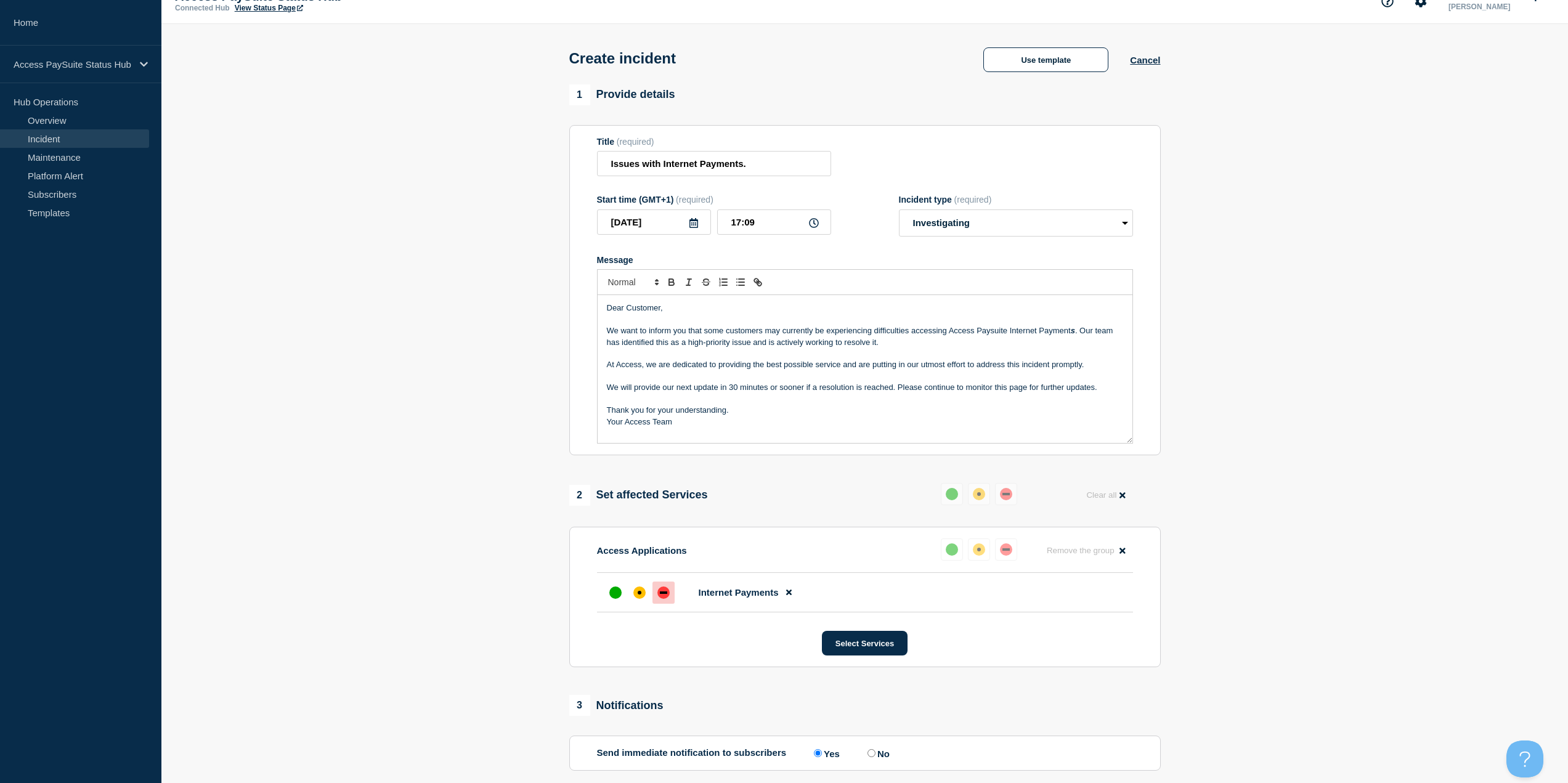
click at [641, 324] on p "Message" at bounding box center [865, 319] width 516 height 11
click at [632, 320] on p "Message" at bounding box center [865, 319] width 516 height 11
click at [497, 448] on section "1 Provide details Title (required) Issues with Internet Payments. Start time (G…" at bounding box center [865, 469] width 1406 height 770
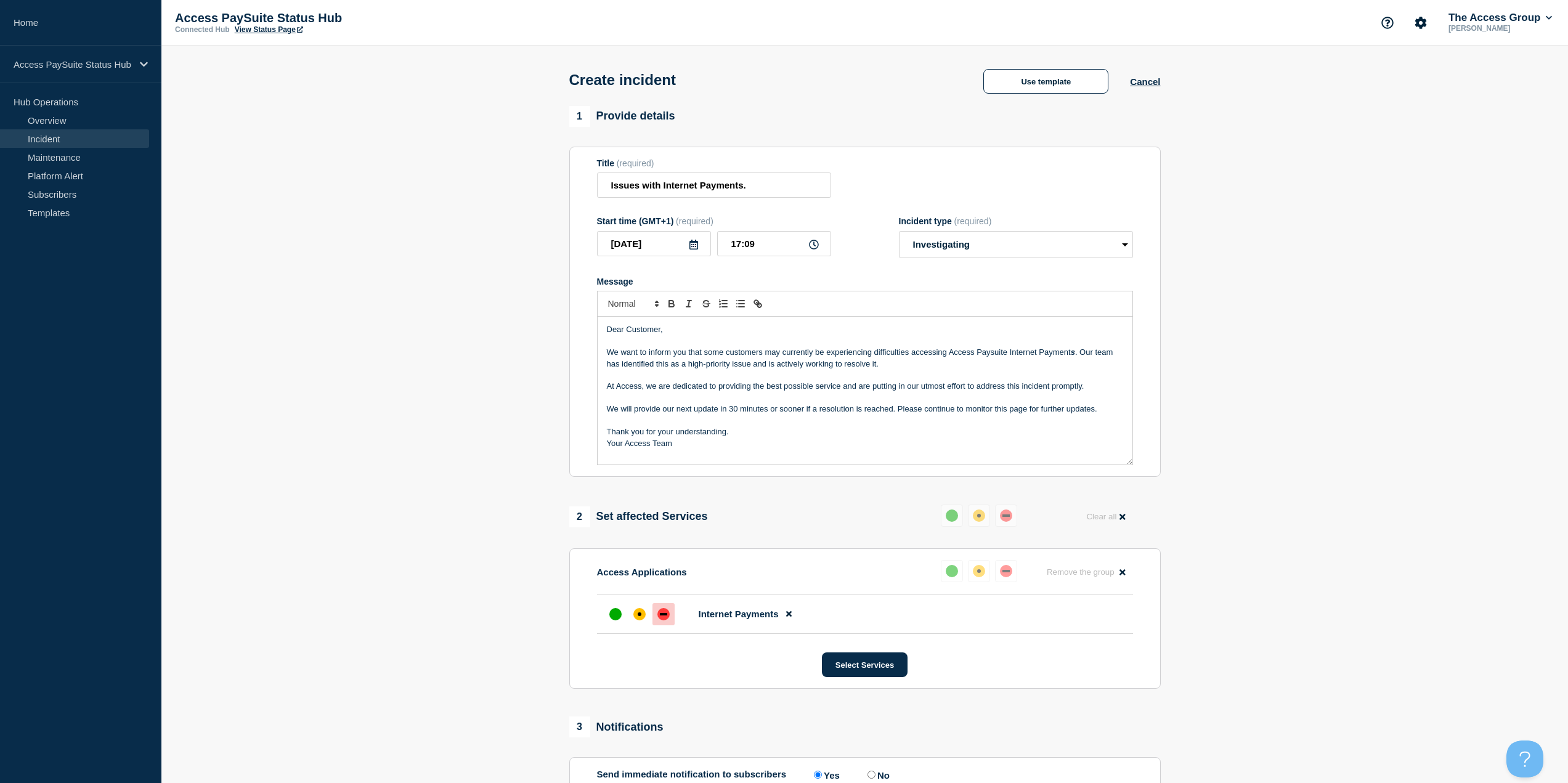
click at [770, 358] on p "We want to inform you that some customers may currently be experiencing difficu…" at bounding box center [865, 359] width 516 height 23
click at [849, 443] on p "Your Access Team" at bounding box center [865, 443] width 516 height 11
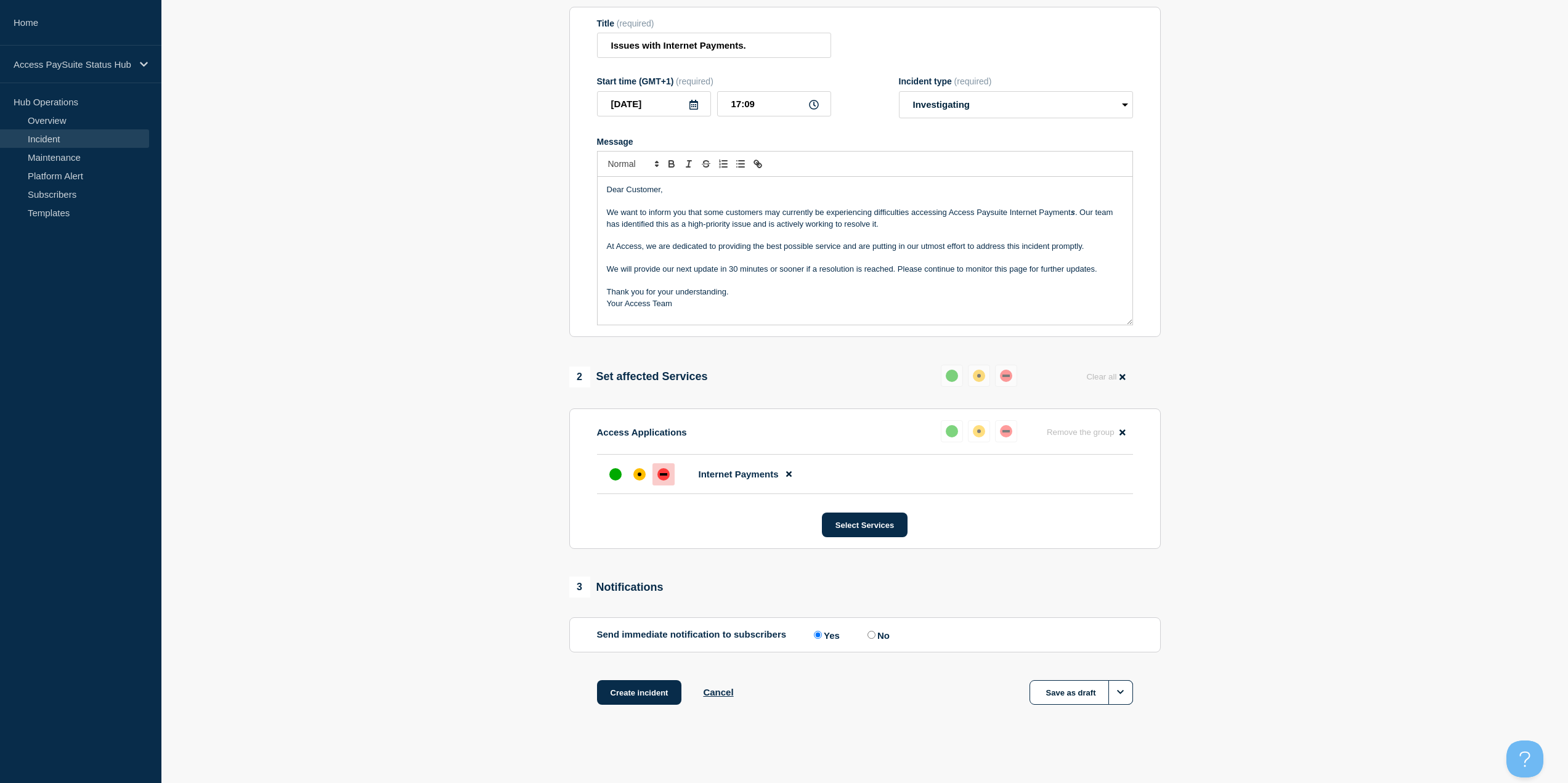
scroll to position [145, 0]
drag, startPoint x: 638, startPoint y: 694, endPoint x: 427, endPoint y: 636, distance: 218.8
click at [430, 638] on section "1 Provide details Title (required) Issues with Internet Payments. Start time (G…" at bounding box center [865, 349] width 1406 height 770
click at [427, 636] on section "1 Provide details Title (required) Issues with Internet Payments. Start time (G…" at bounding box center [865, 349] width 1406 height 770
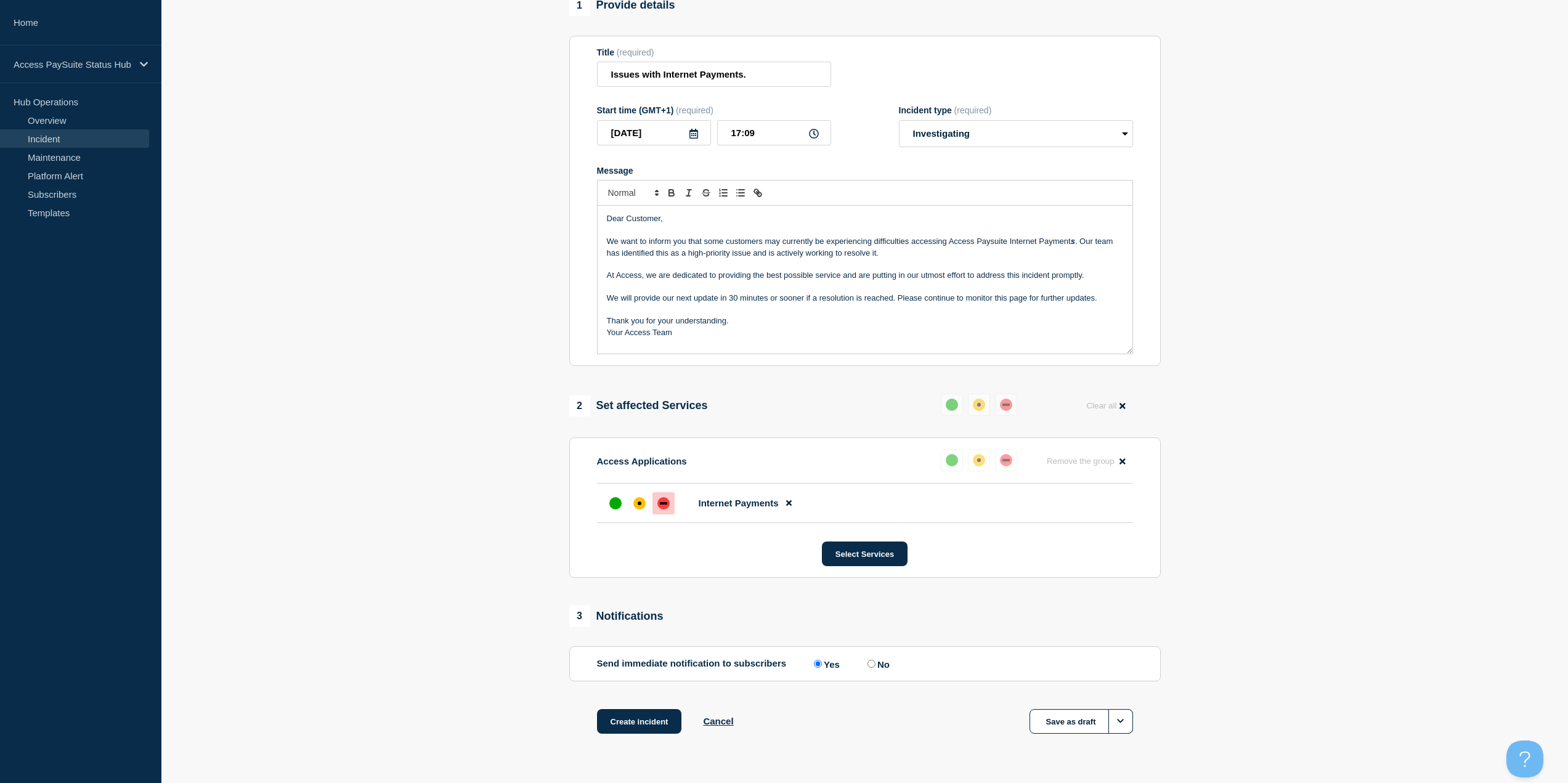
scroll to position [83, 0]
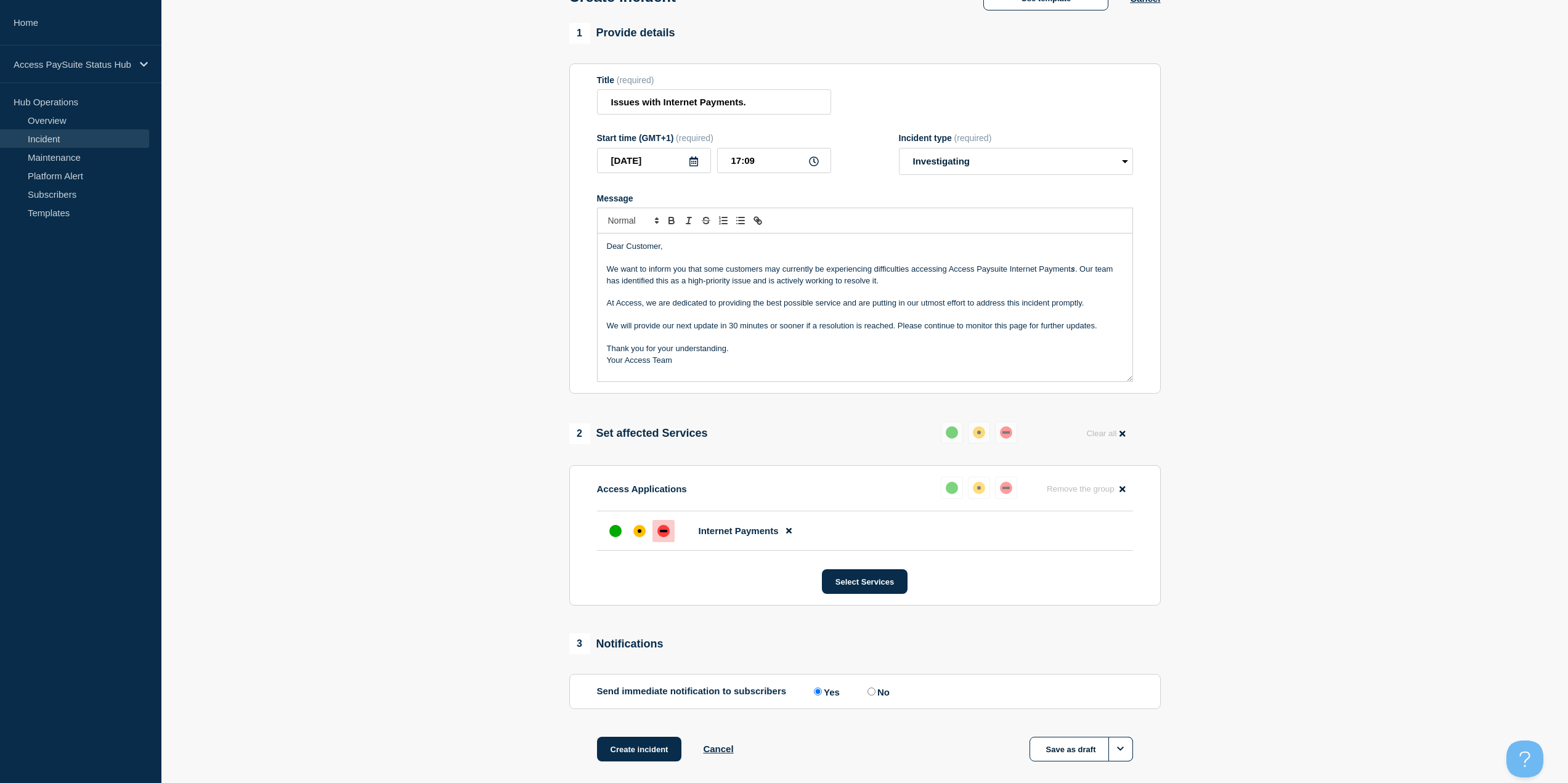
click at [427, 636] on section "1 Provide details Title (required) Issues with Internet Payments. Start time (G…" at bounding box center [865, 408] width 1406 height 770
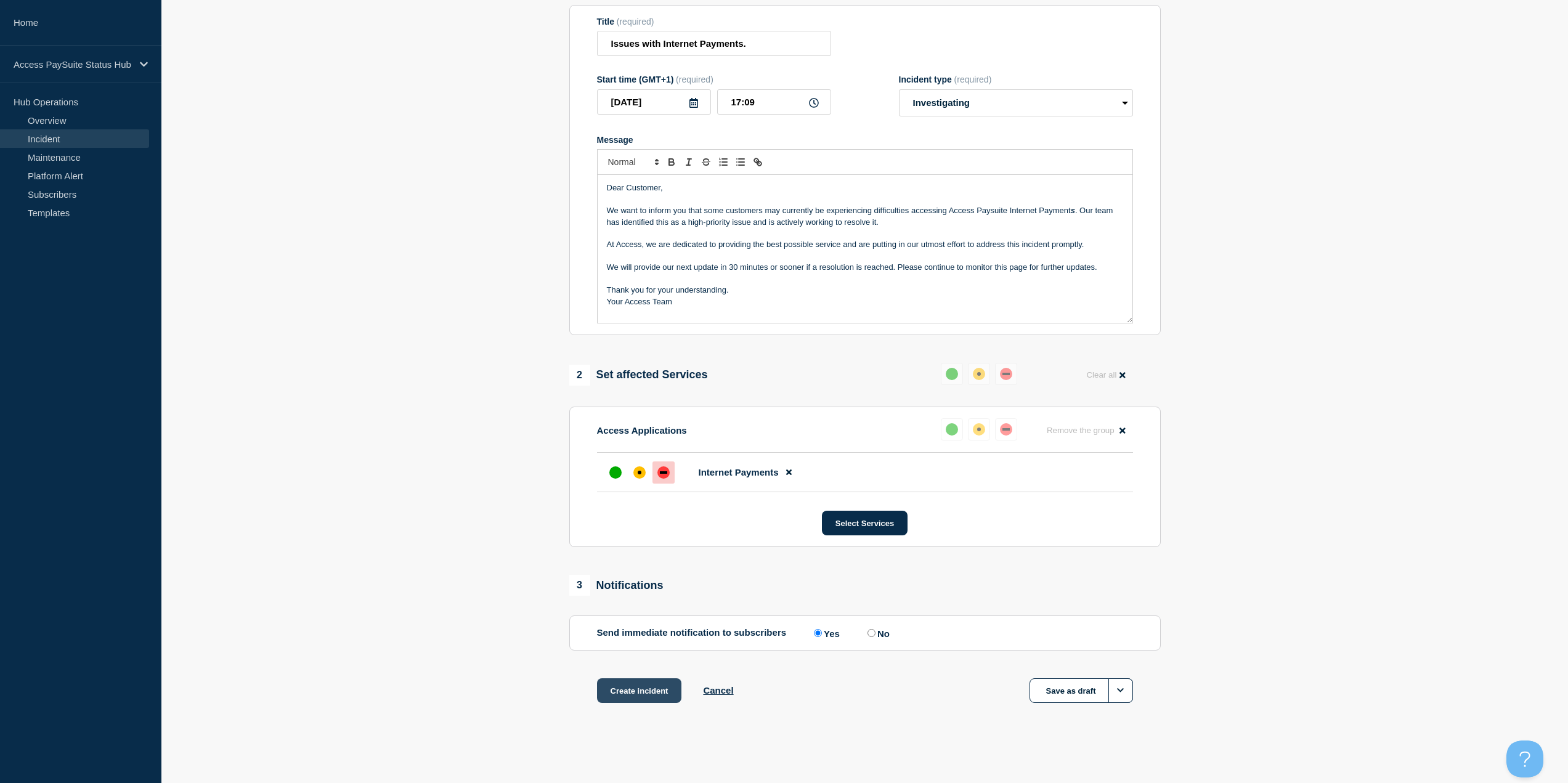
drag, startPoint x: 608, startPoint y: 698, endPoint x: 618, endPoint y: 687, distance: 14.9
click at [618, 687] on button "Create incident" at bounding box center [639, 691] width 85 height 25
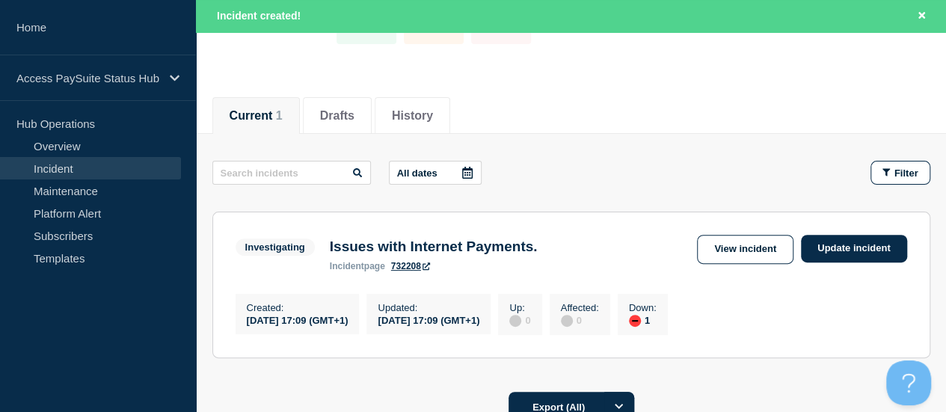
scroll to position [204, 0]
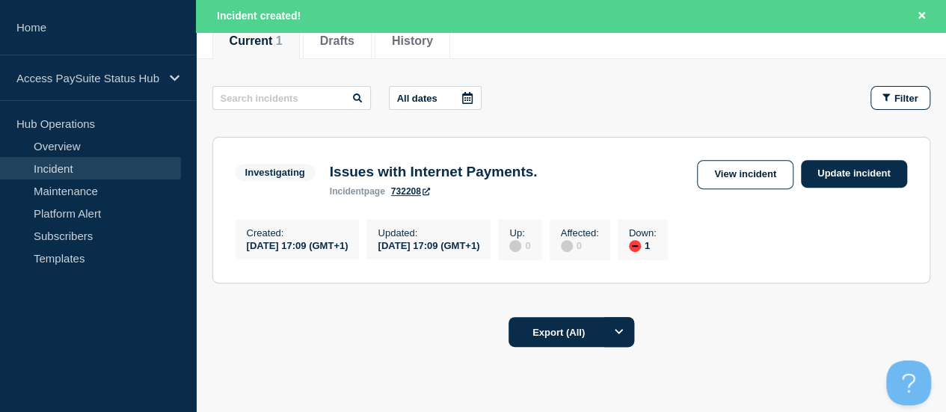
drag, startPoint x: 558, startPoint y: 257, endPoint x: 503, endPoint y: 256, distance: 55.3
click at [490, 256] on div "Updated : 2025-10-10 17:09 (GMT+1)" at bounding box center [428, 239] width 124 height 40
click at [479, 251] on div "2025-10-10 17:09 (GMT+1)" at bounding box center [428, 244] width 102 height 13
drag, startPoint x: 487, startPoint y: 248, endPoint x: 505, endPoint y: 241, distance: 19.2
click at [479, 241] on div "2025-10-10 17:09 (GMT+1)" at bounding box center [428, 244] width 102 height 13
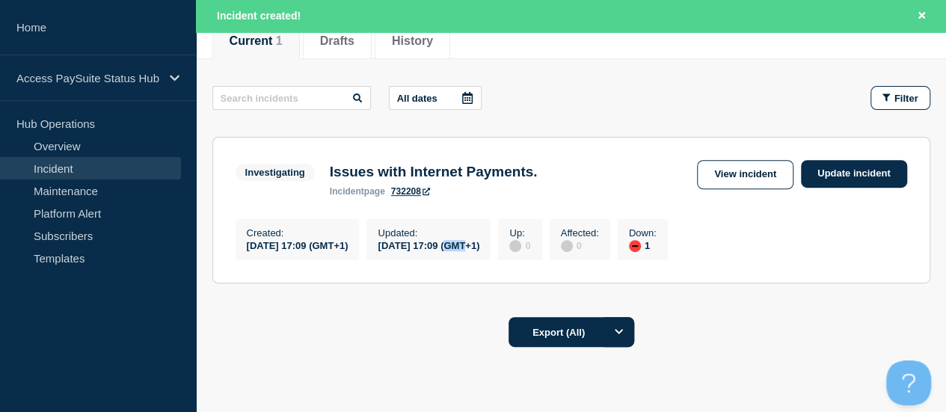
drag, startPoint x: 504, startPoint y: 241, endPoint x: 500, endPoint y: 253, distance: 11.8
click at [479, 241] on div "2025-10-10 17:09 (GMT+1)" at bounding box center [428, 244] width 102 height 13
click at [479, 251] on div "2025-10-10 17:09 (GMT+1)" at bounding box center [428, 244] width 102 height 13
drag, startPoint x: 483, startPoint y: 250, endPoint x: 501, endPoint y: 247, distance: 18.1
click at [479, 247] on div "2025-10-10 17:09 (GMT+1)" at bounding box center [428, 244] width 102 height 13
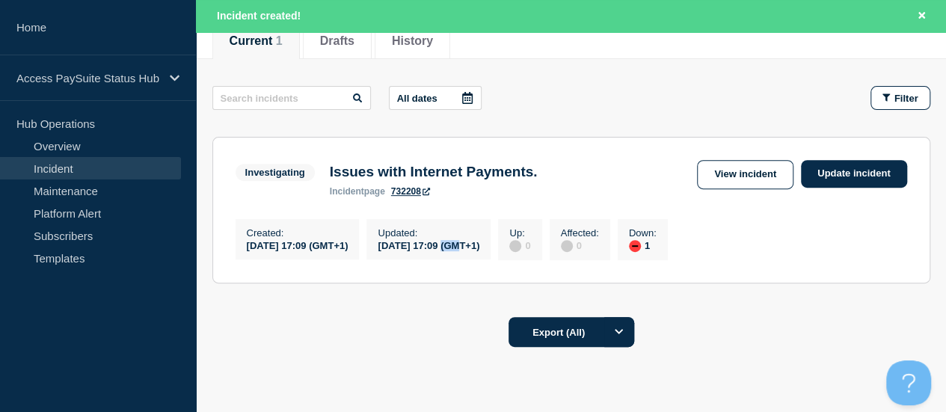
click at [479, 247] on div "2025-10-10 17:09 (GMT+1)" at bounding box center [428, 244] width 102 height 13
drag, startPoint x: 510, startPoint y: 243, endPoint x: 481, endPoint y: 243, distance: 28.4
click at [479, 243] on div "2025-10-10 17:09 (GMT+1)" at bounding box center [428, 244] width 102 height 13
drag, startPoint x: 472, startPoint y: 246, endPoint x: 516, endPoint y: 256, distance: 45.3
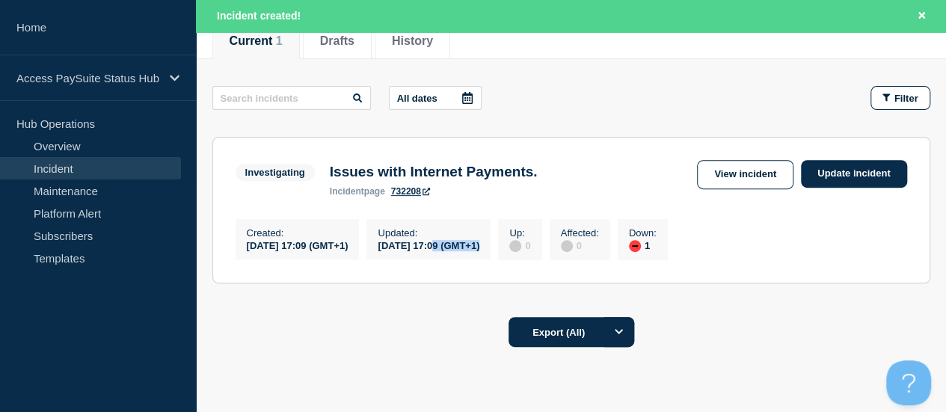
click at [490, 256] on div "Updated : 2025-10-10 17:09 (GMT+1)" at bounding box center [428, 239] width 124 height 40
drag, startPoint x: 502, startPoint y: 226, endPoint x: 504, endPoint y: 246, distance: 19.5
click at [504, 246] on section "Investigating Issues with Internet Payments. incident page 732208 View incident…" at bounding box center [571, 210] width 718 height 146
click at [479, 246] on div "2025-10-10 17:09 (GMT+1)" at bounding box center [428, 244] width 102 height 13
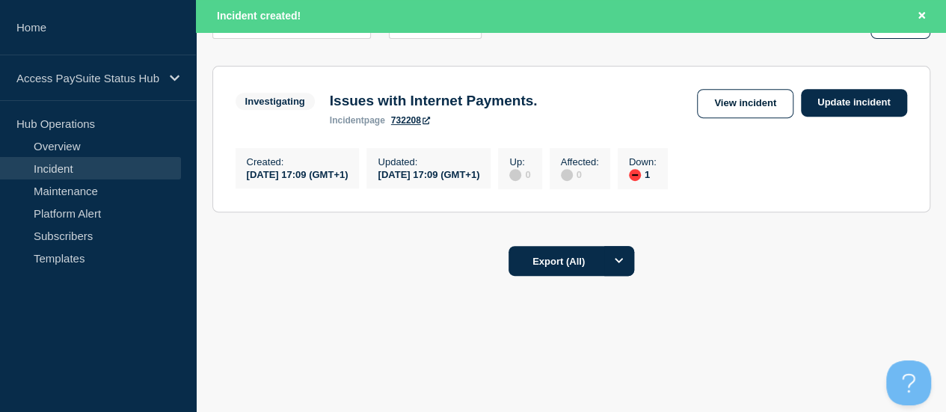
scroll to position [129, 0]
